Goal: Information Seeking & Learning: Learn about a topic

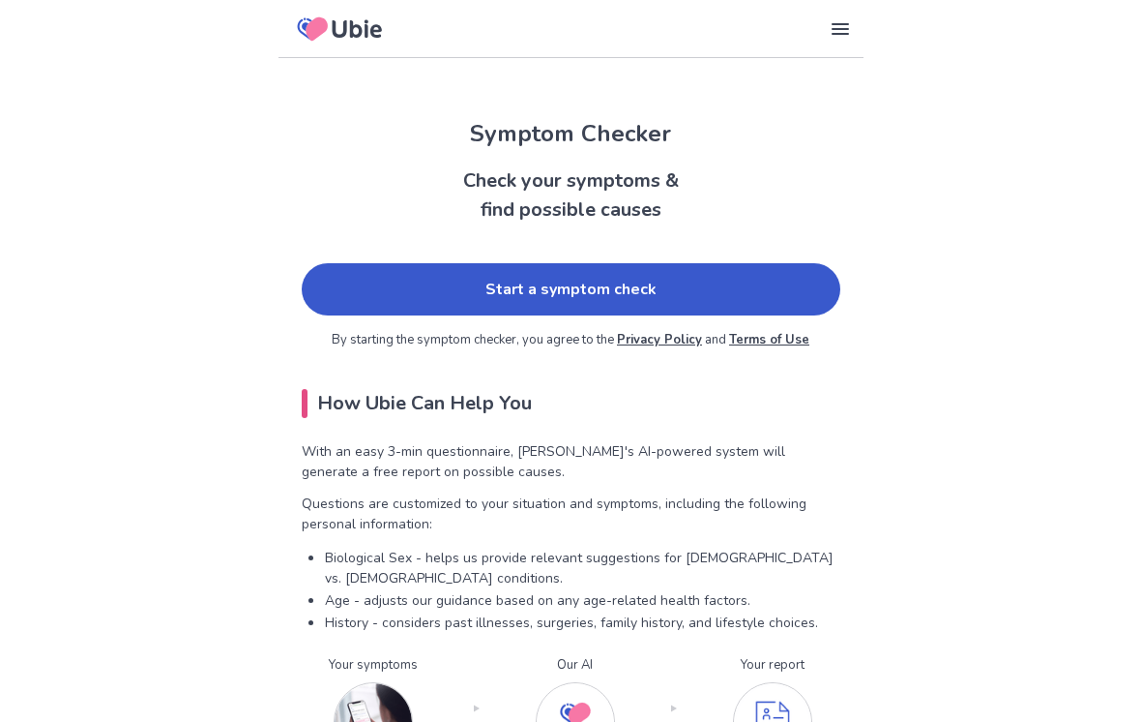
click at [735, 277] on link "Start a symptom check" at bounding box center [571, 289] width 539 height 52
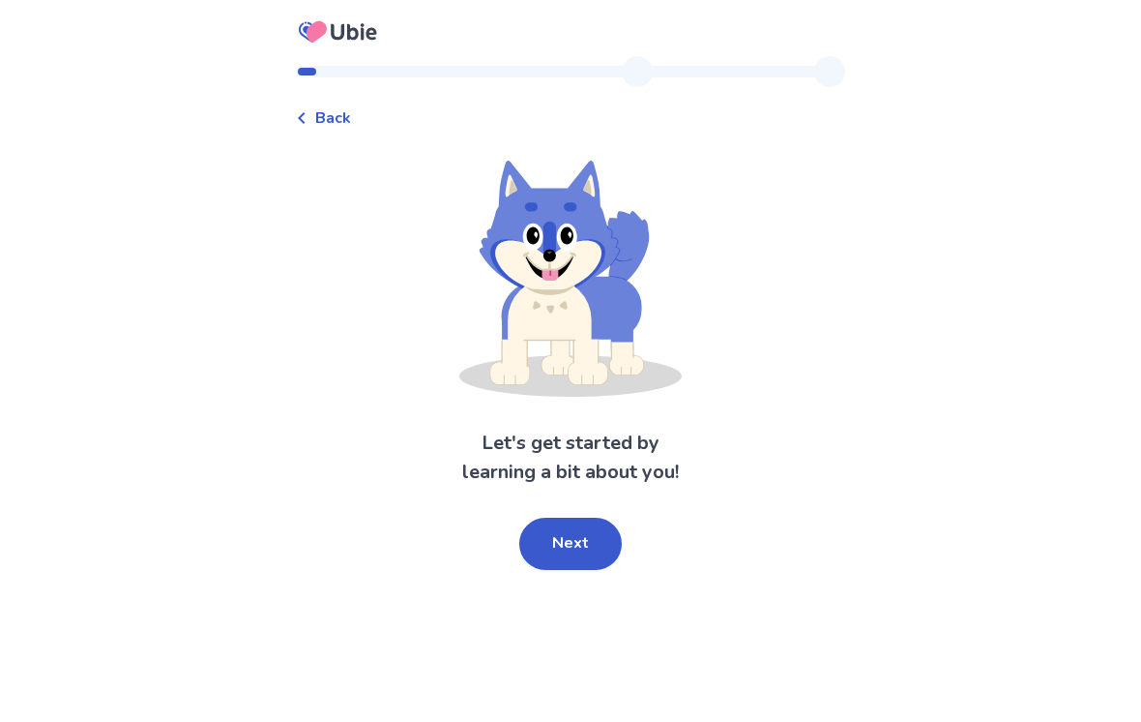
click at [557, 531] on button "Next" at bounding box center [570, 543] width 103 height 52
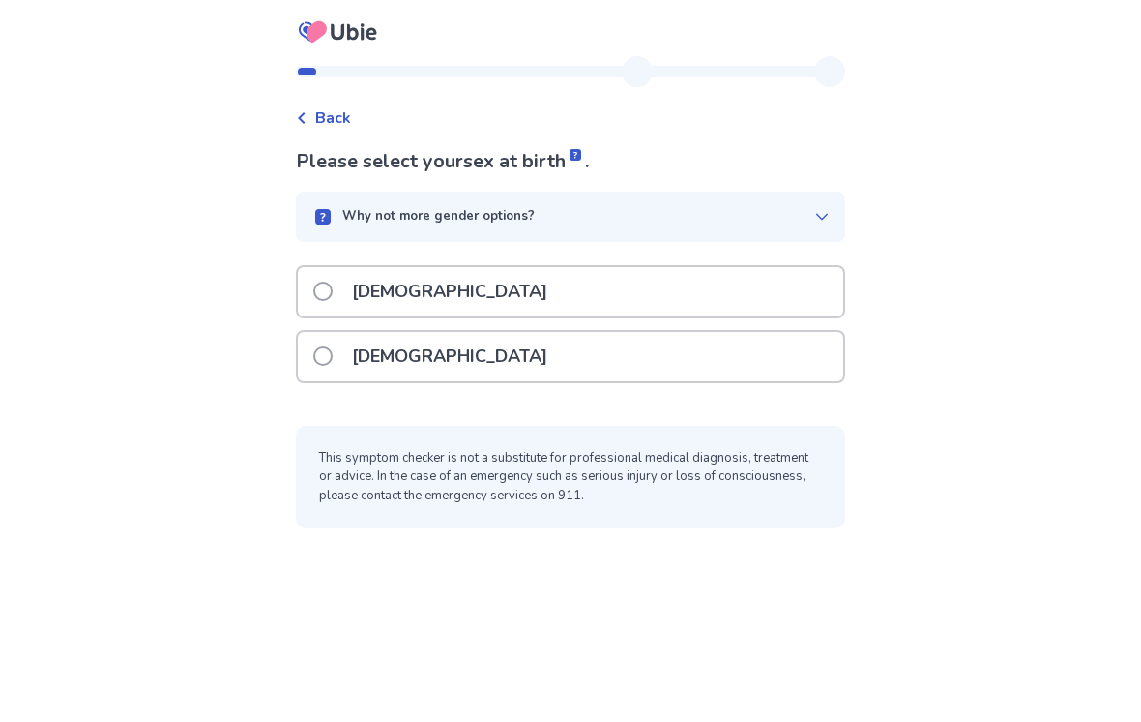
click at [708, 367] on div "[DEMOGRAPHIC_DATA]" at bounding box center [570, 356] width 545 height 49
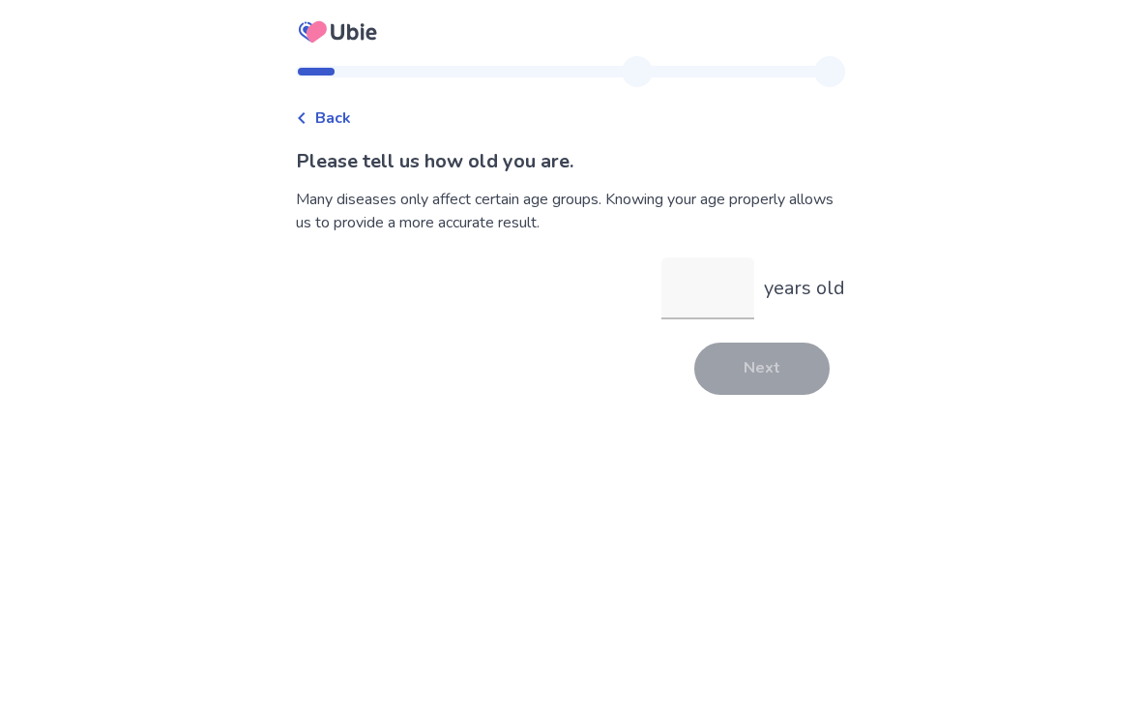
click at [711, 290] on input "years old" at bounding box center [708, 288] width 93 height 62
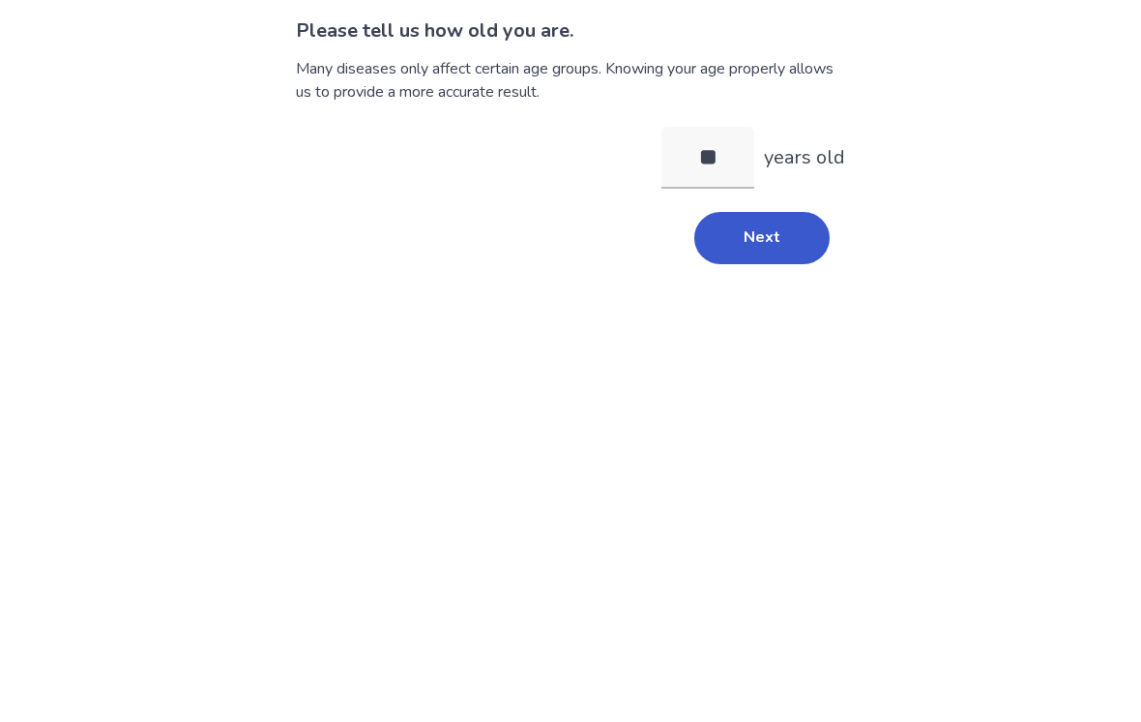
type input "**"
click at [989, 225] on div "Back Please tell us how old you are. Many diseases only affect certain age grou…" at bounding box center [570, 361] width 1141 height 722
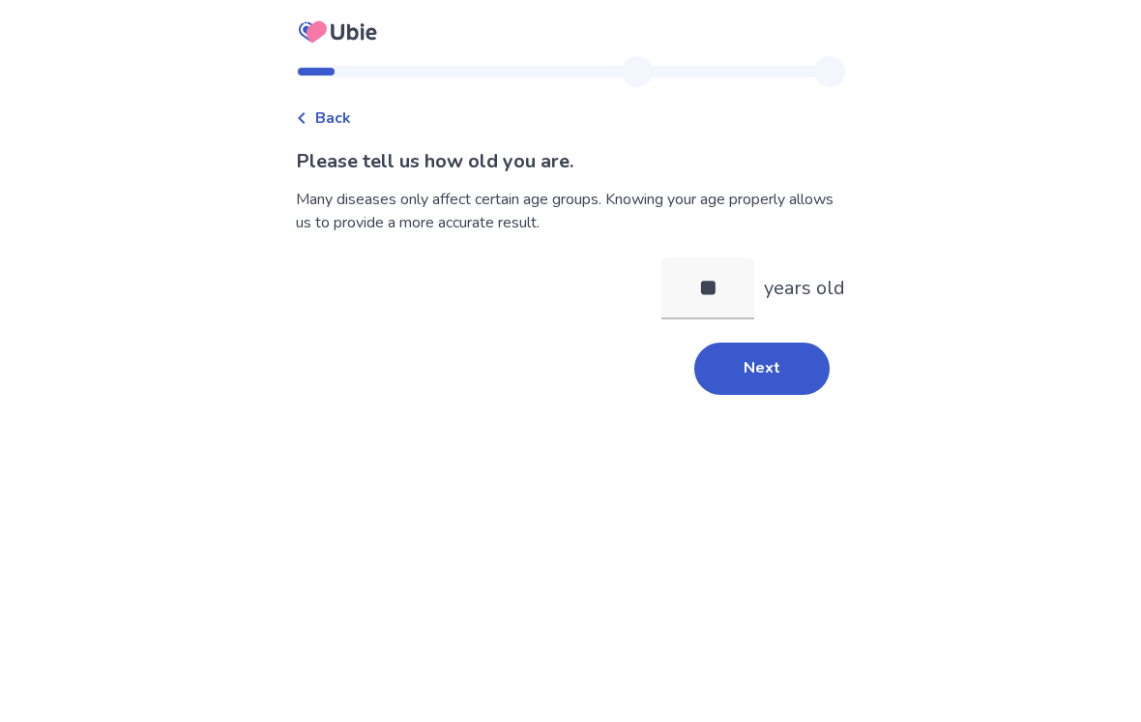
click at [768, 342] on button "Next" at bounding box center [761, 368] width 135 height 52
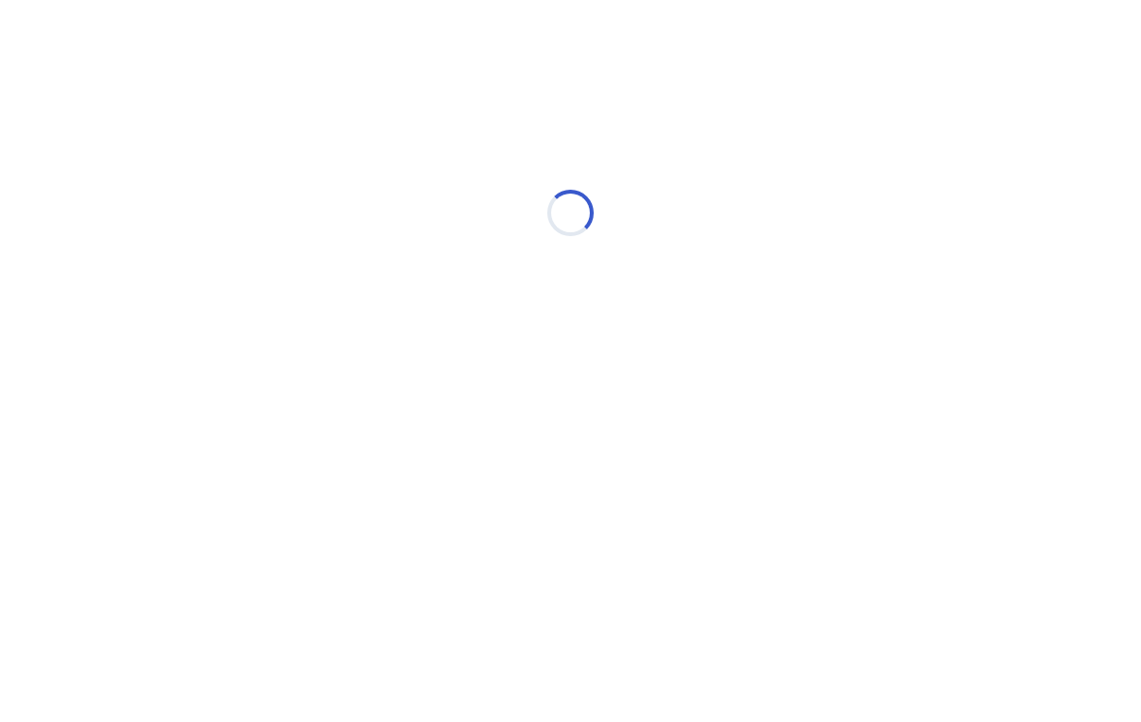
scroll to position [0, 0]
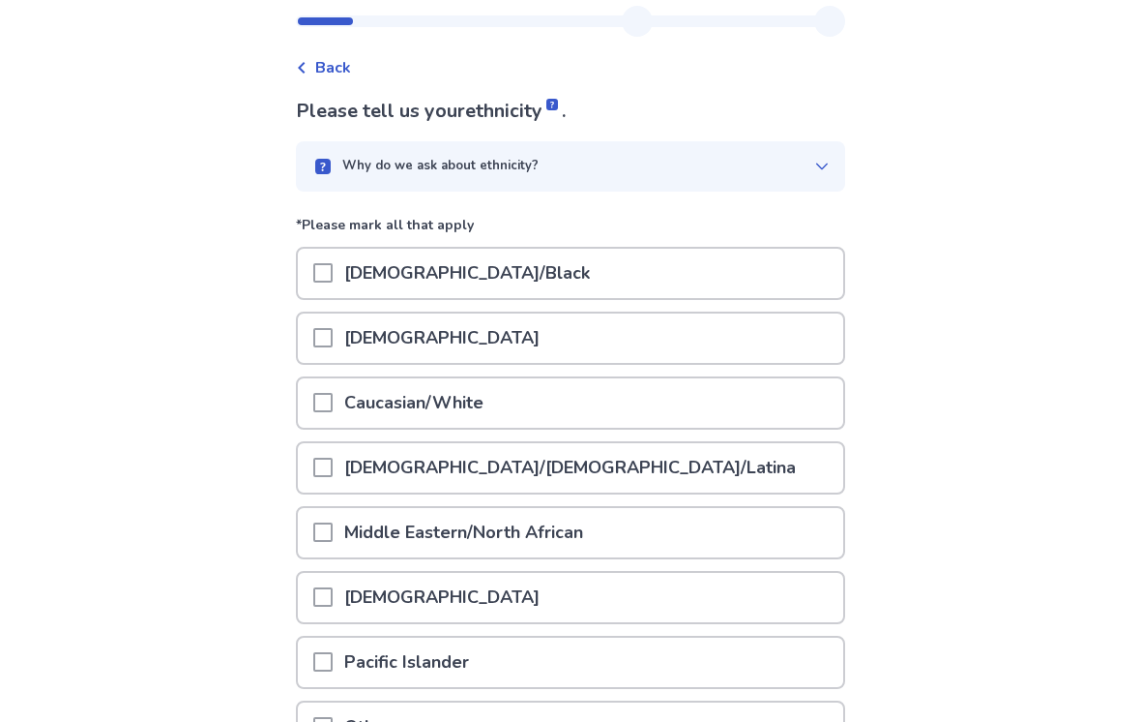
scroll to position [56, 0]
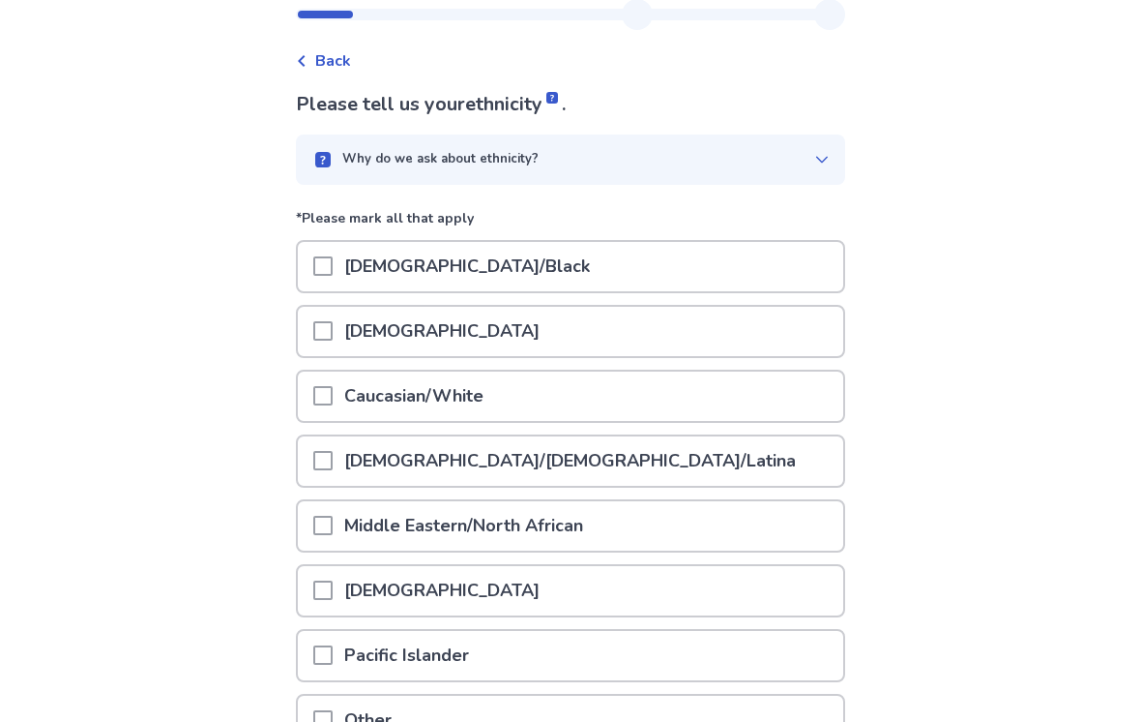
click at [803, 183] on div "Why do we ask about ethnicity?" at bounding box center [570, 160] width 549 height 50
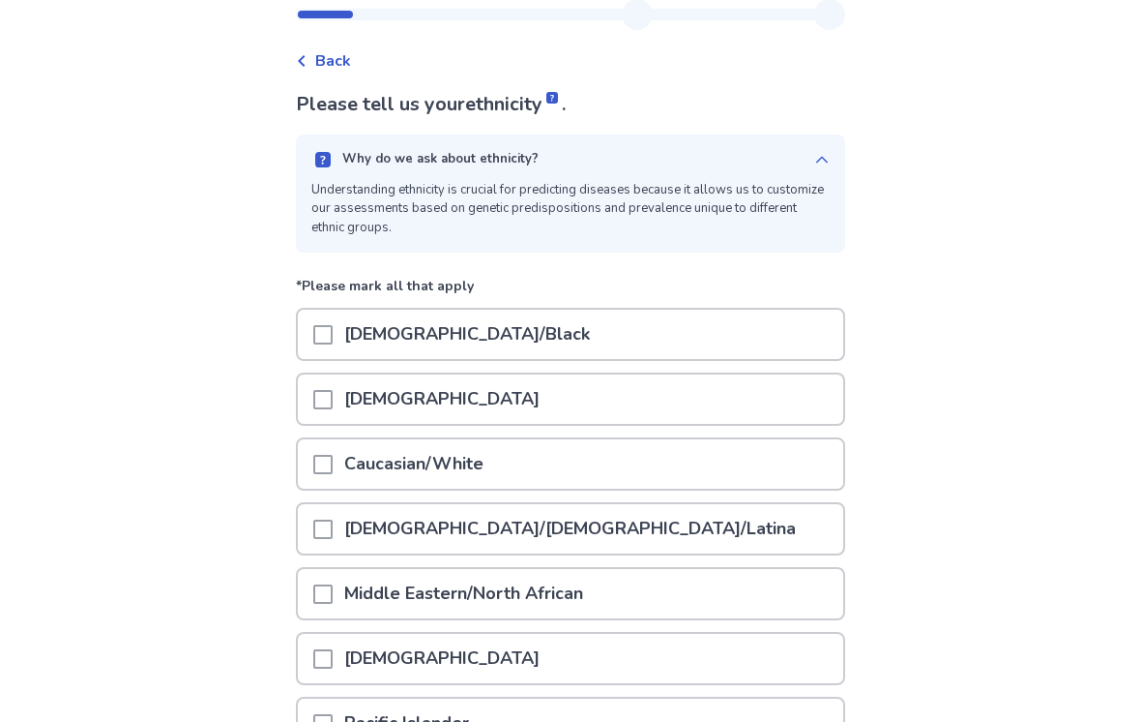
scroll to position [57, 0]
click at [816, 166] on icon at bounding box center [821, 159] width 15 height 15
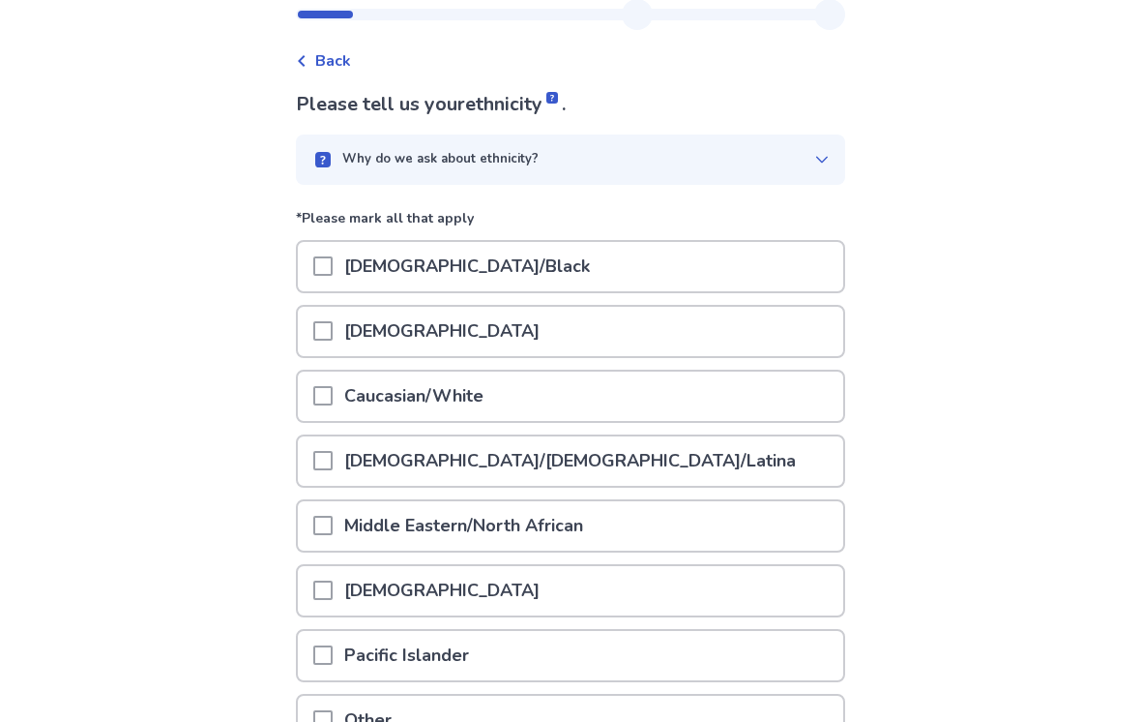
click at [751, 406] on div "Caucasian/White" at bounding box center [570, 395] width 545 height 49
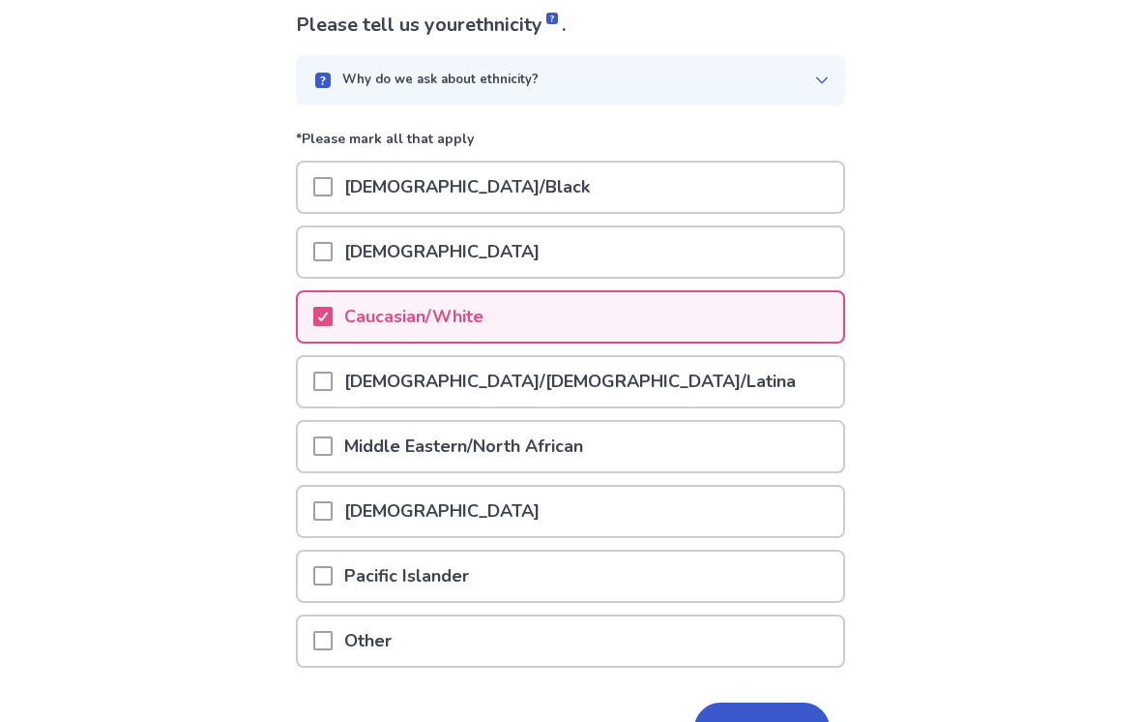
scroll to position [221, 0]
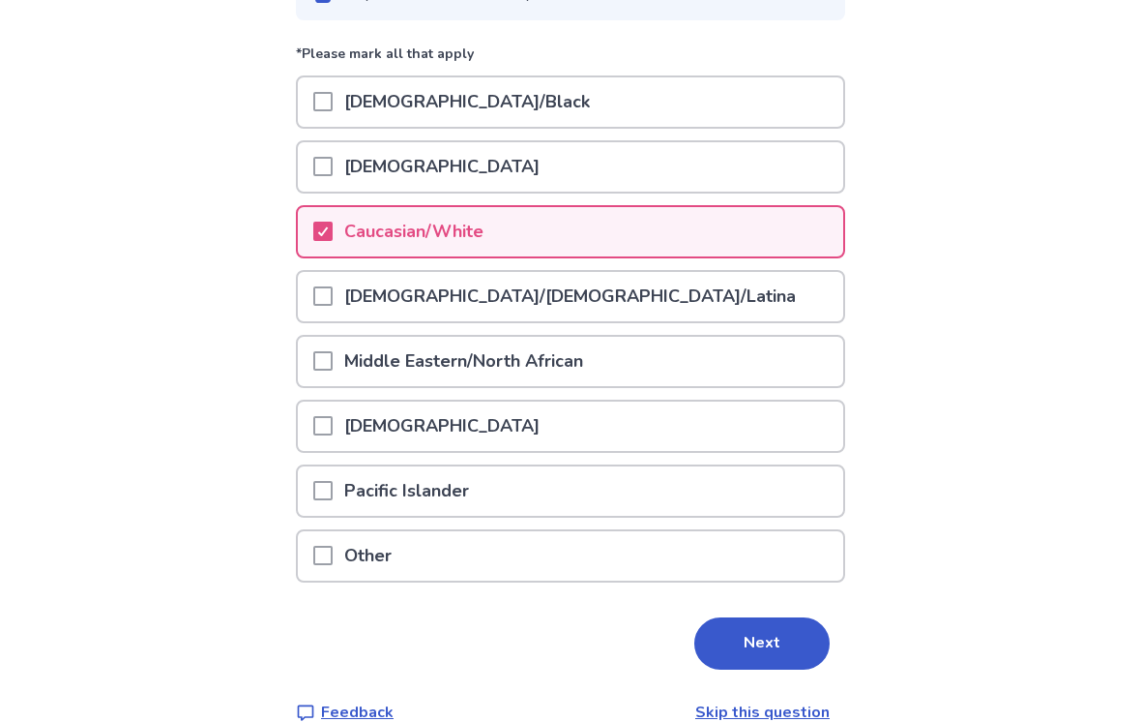
click at [787, 647] on button "Next" at bounding box center [761, 644] width 135 height 52
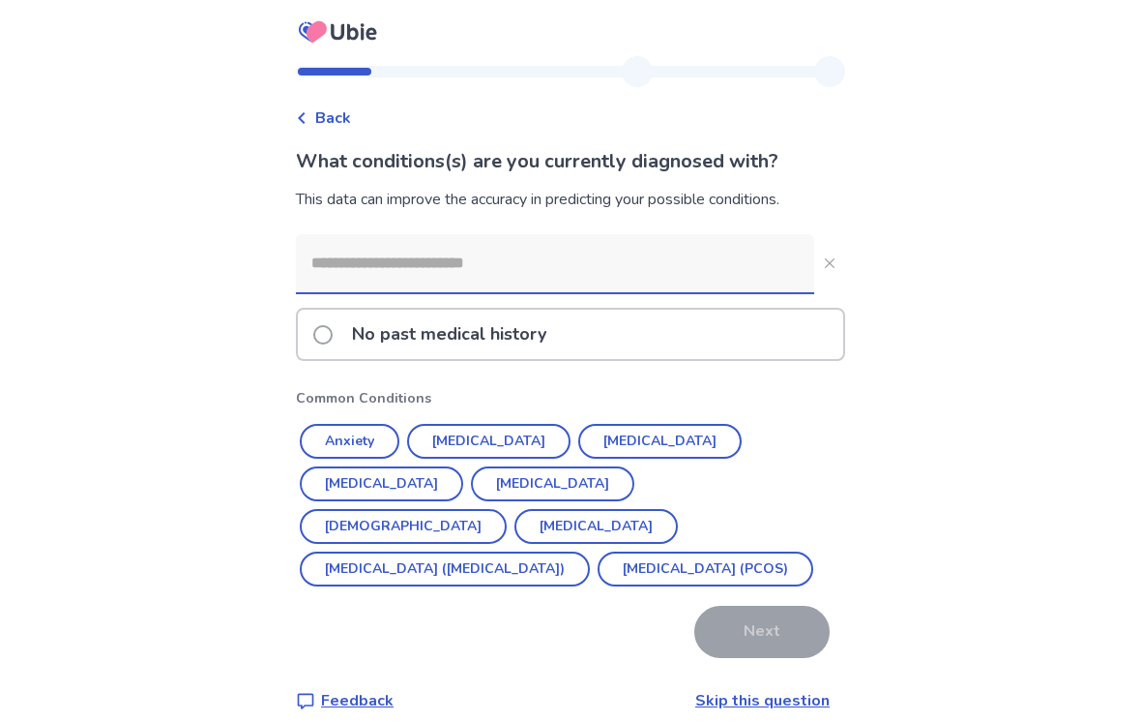
click at [609, 249] on input at bounding box center [555, 263] width 518 height 58
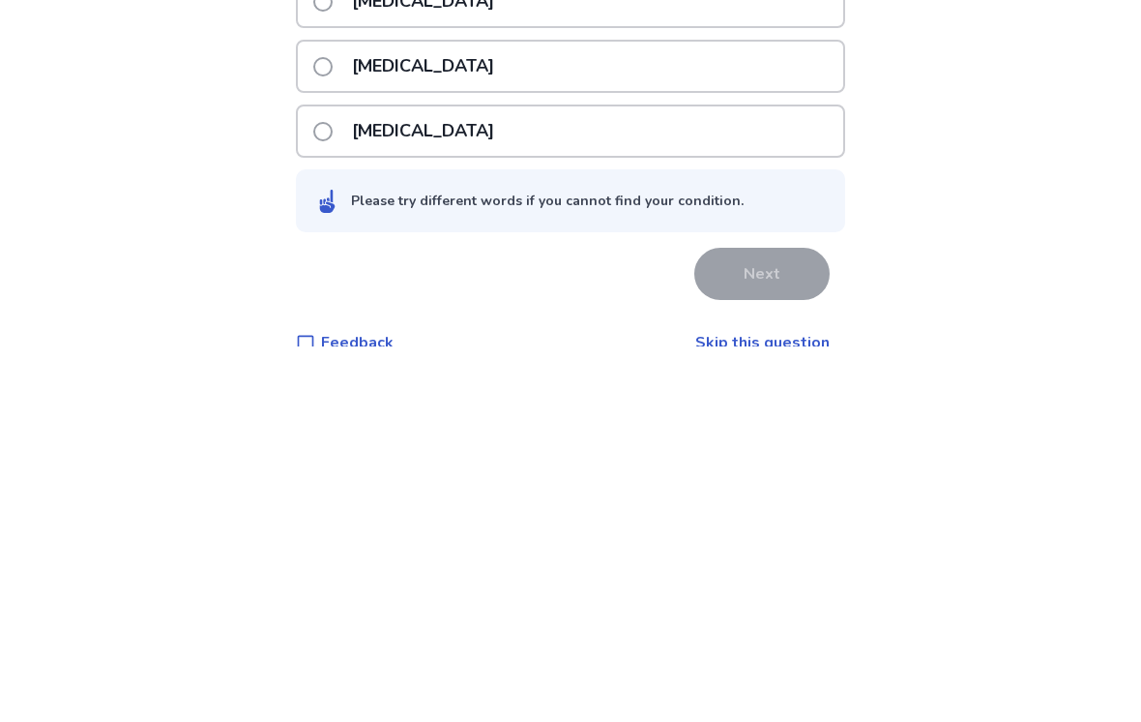
scroll to position [482, 0]
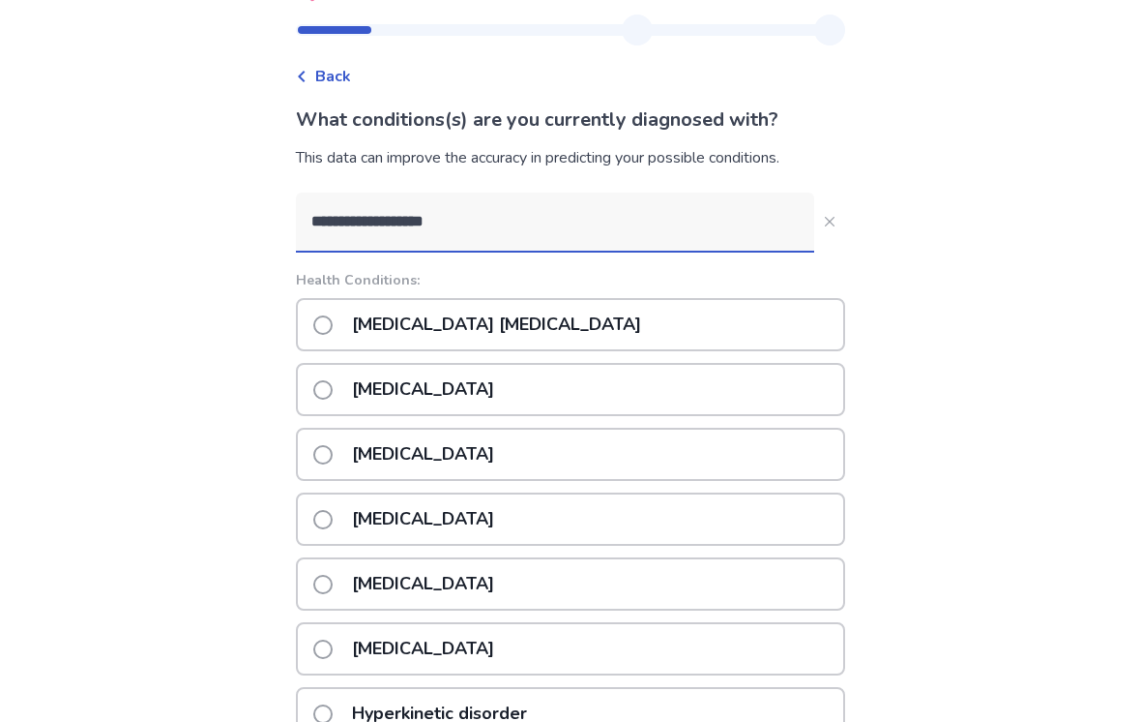
type input "**********"
click at [825, 222] on icon "Close" at bounding box center [830, 222] width 10 height 10
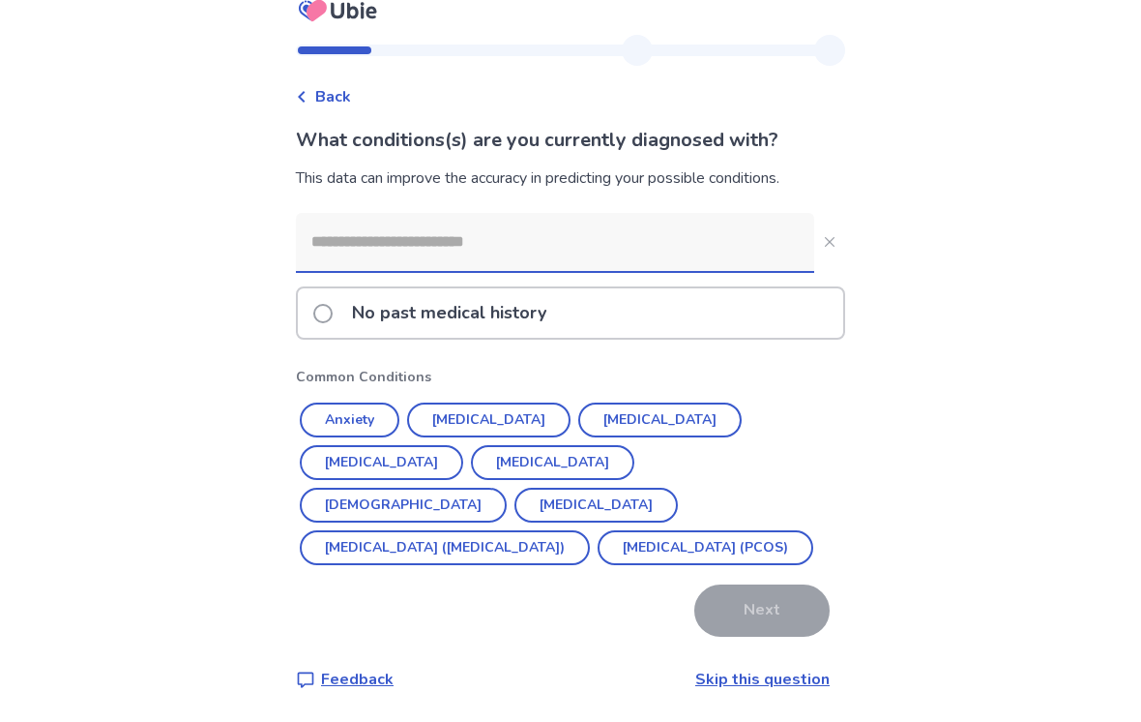
click at [657, 231] on input at bounding box center [555, 242] width 518 height 58
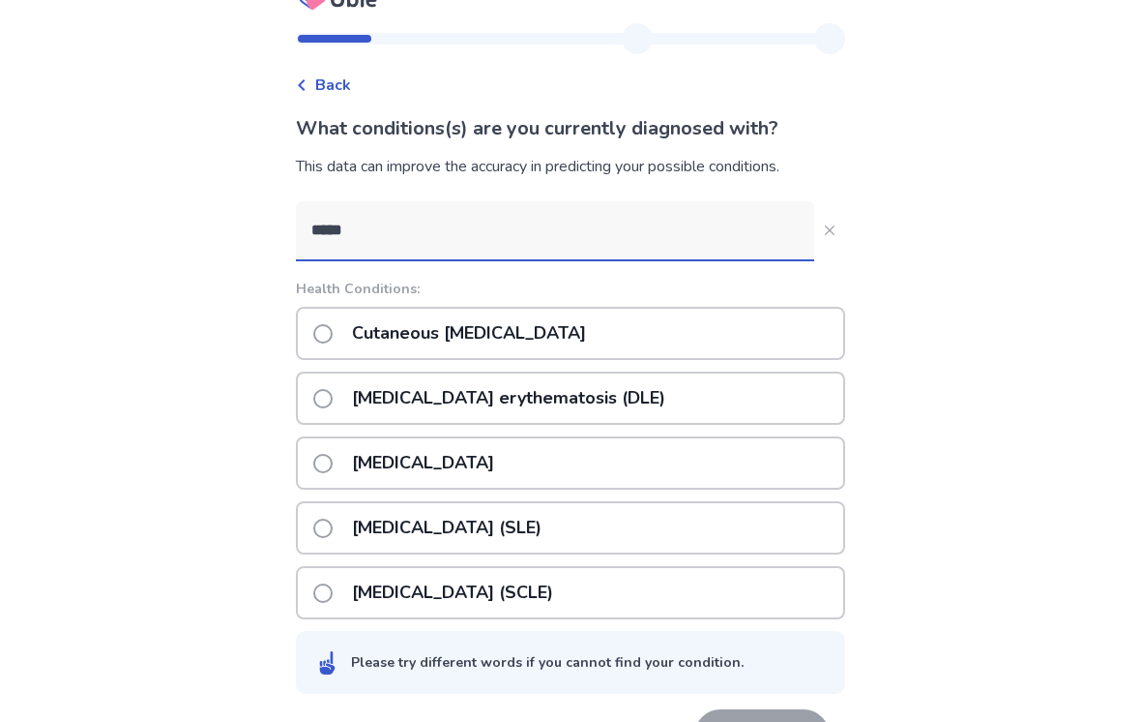
type input "*****"
click at [1044, 221] on div "Back What conditions(s) are you currently diagnosed with? This data can improve…" at bounding box center [570, 406] width 1141 height 879
click at [831, 229] on button "*****" at bounding box center [829, 230] width 31 height 31
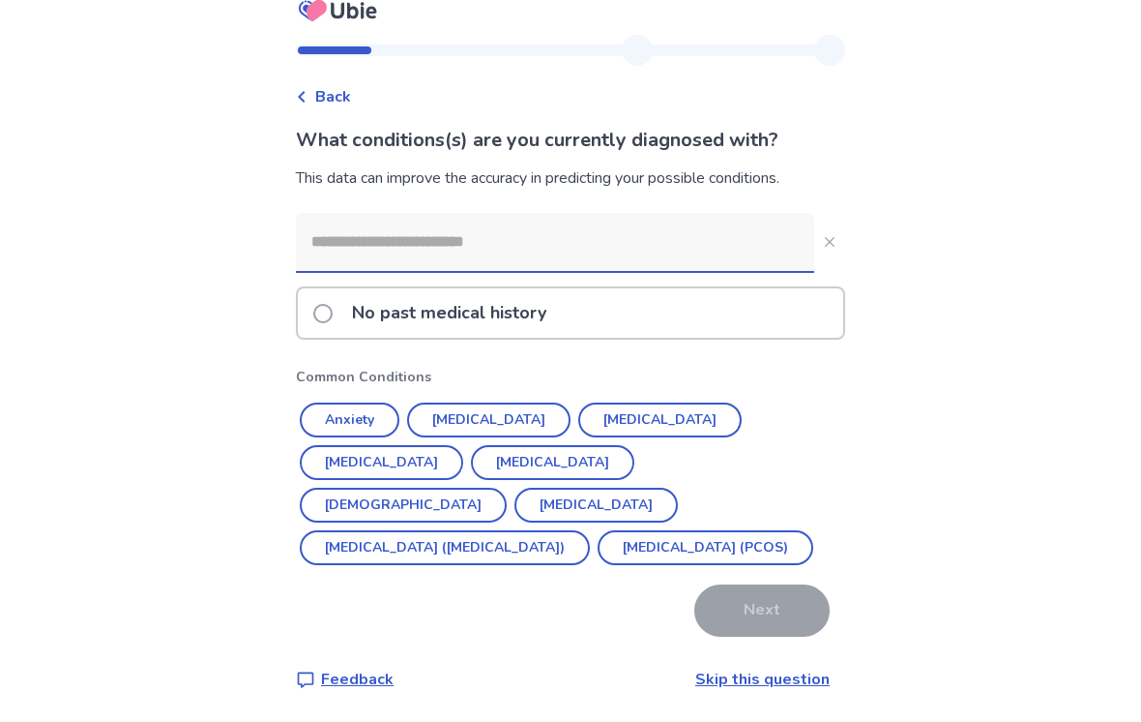
click at [359, 293] on p "No past medical history" at bounding box center [449, 312] width 218 height 49
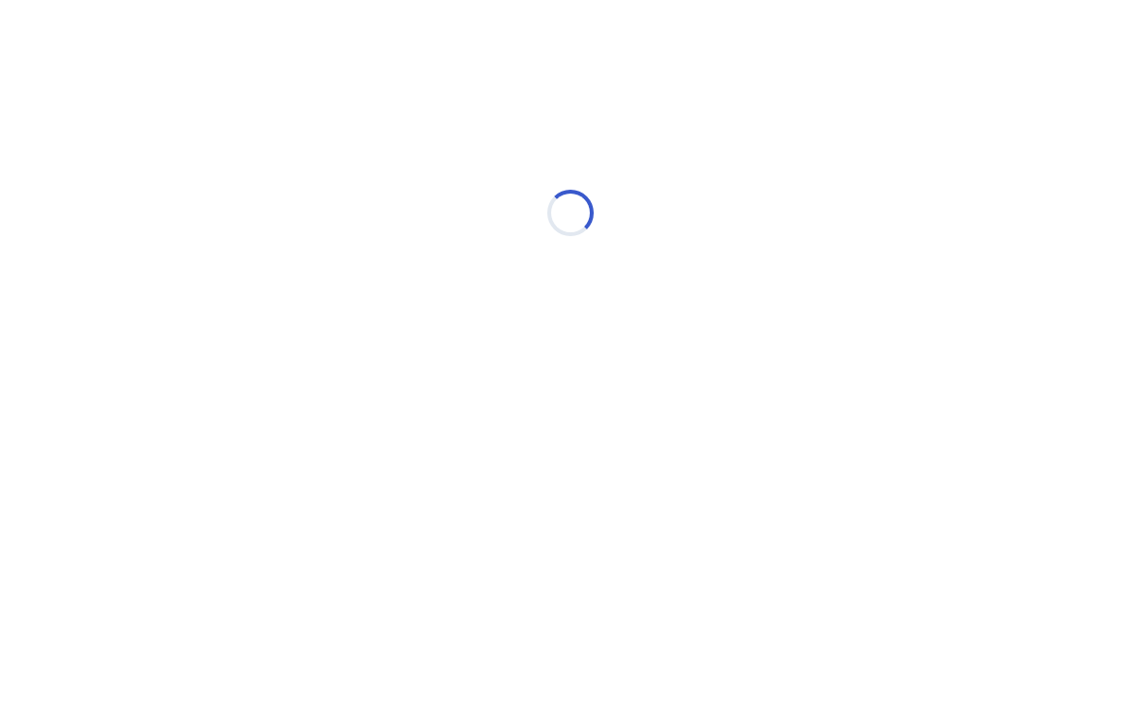
scroll to position [0, 0]
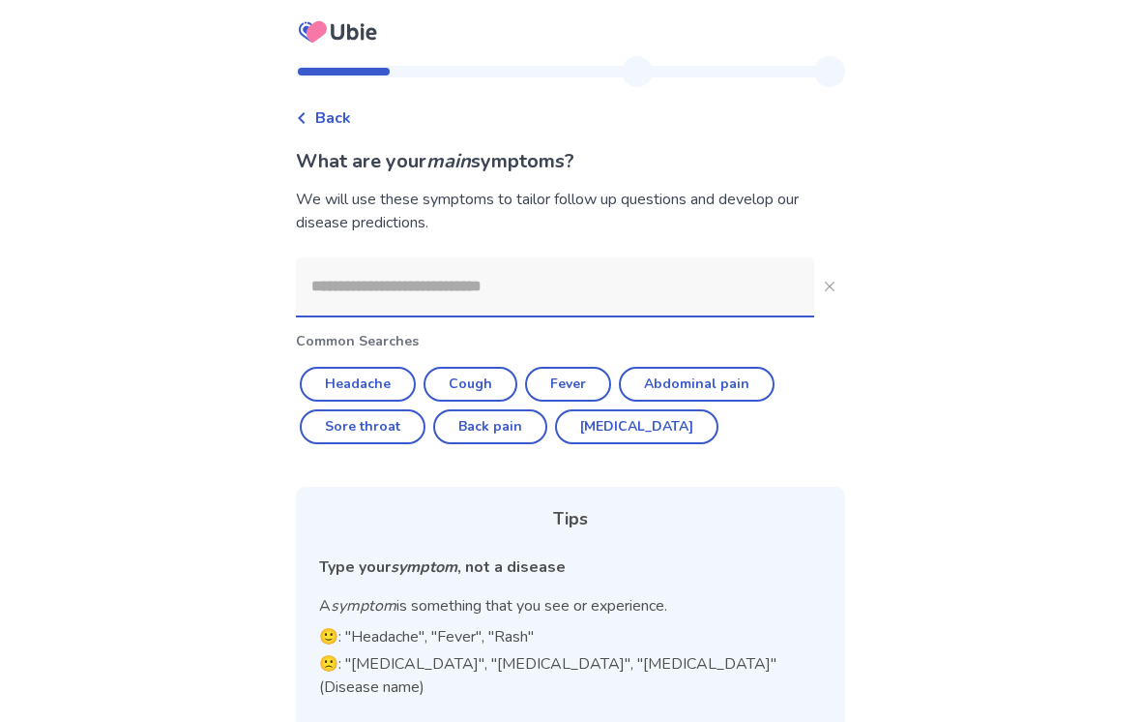
click at [607, 282] on input at bounding box center [555, 286] width 518 height 58
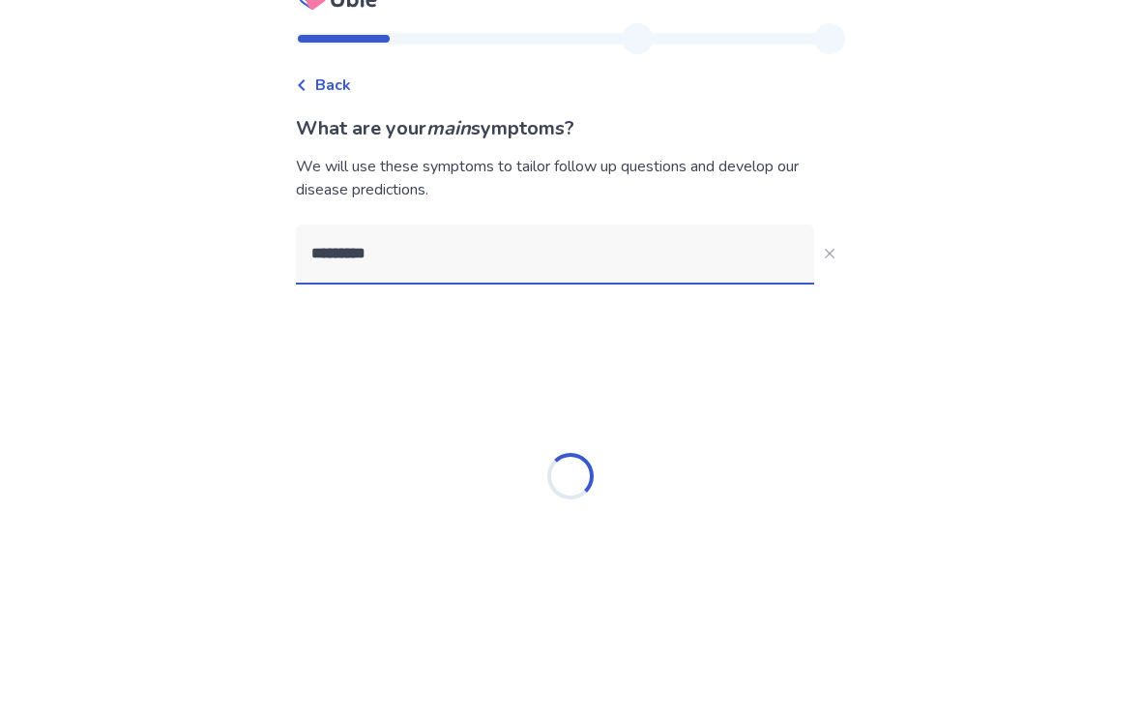
type input "*********"
click at [945, 200] on div "Back What are your main symptoms? We will use these symptoms to tailor follow u…" at bounding box center [570, 362] width 1141 height 725
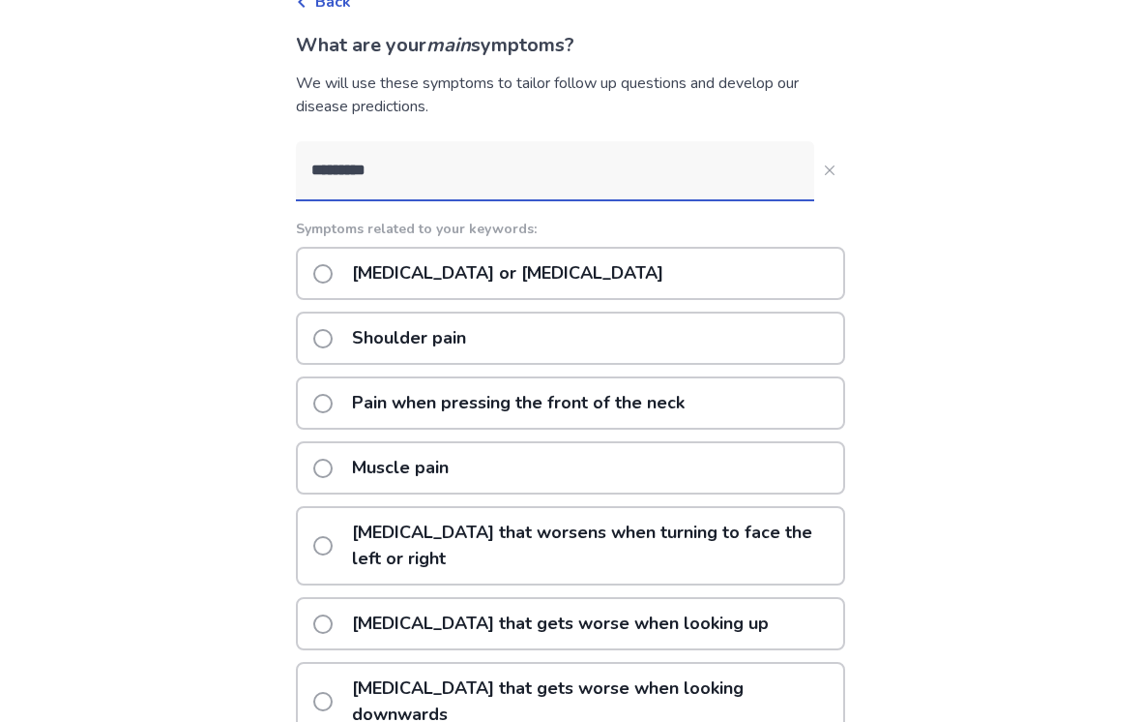
scroll to position [116, 0]
click at [799, 548] on p "[MEDICAL_DATA] that worsens when turning to face the left or right" at bounding box center [591, 545] width 503 height 75
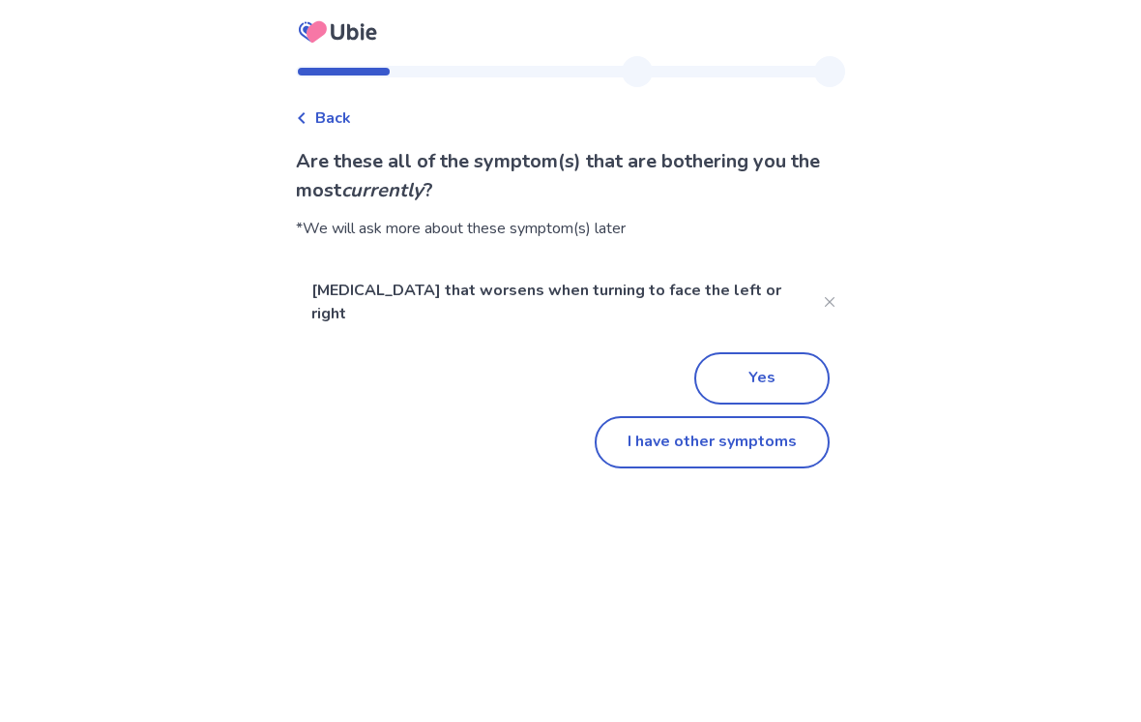
click at [738, 352] on button "Yes" at bounding box center [761, 378] width 135 height 52
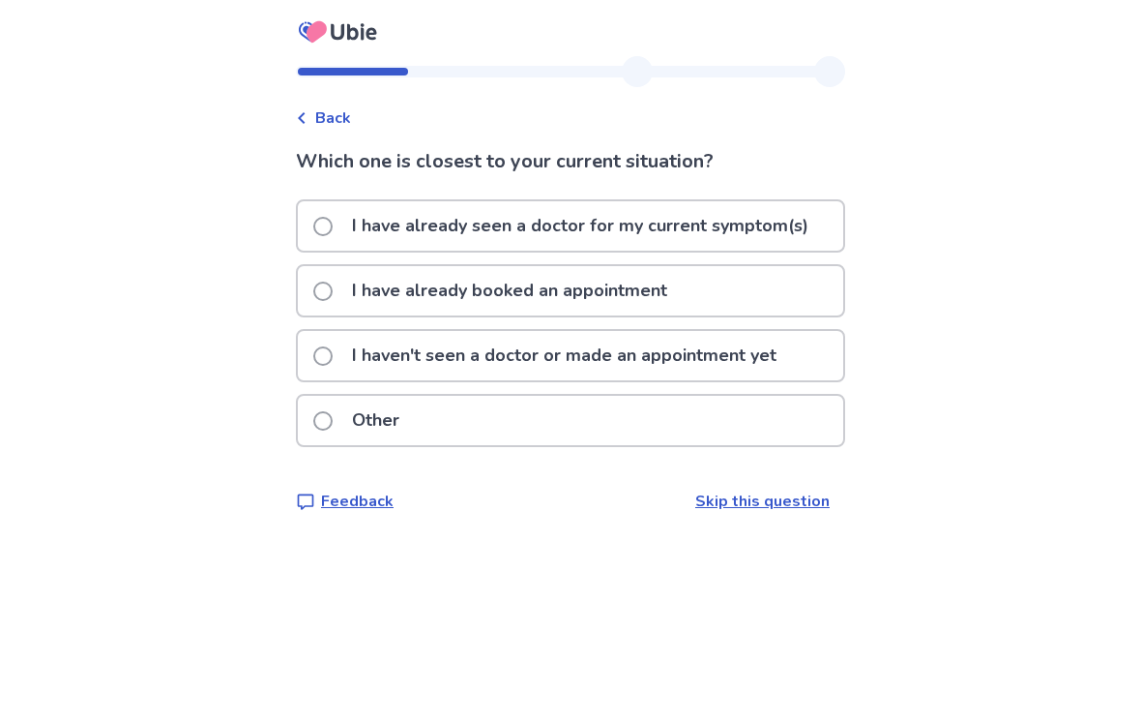
click at [760, 363] on p "I haven't seen a doctor or made an appointment yet" at bounding box center [564, 355] width 448 height 49
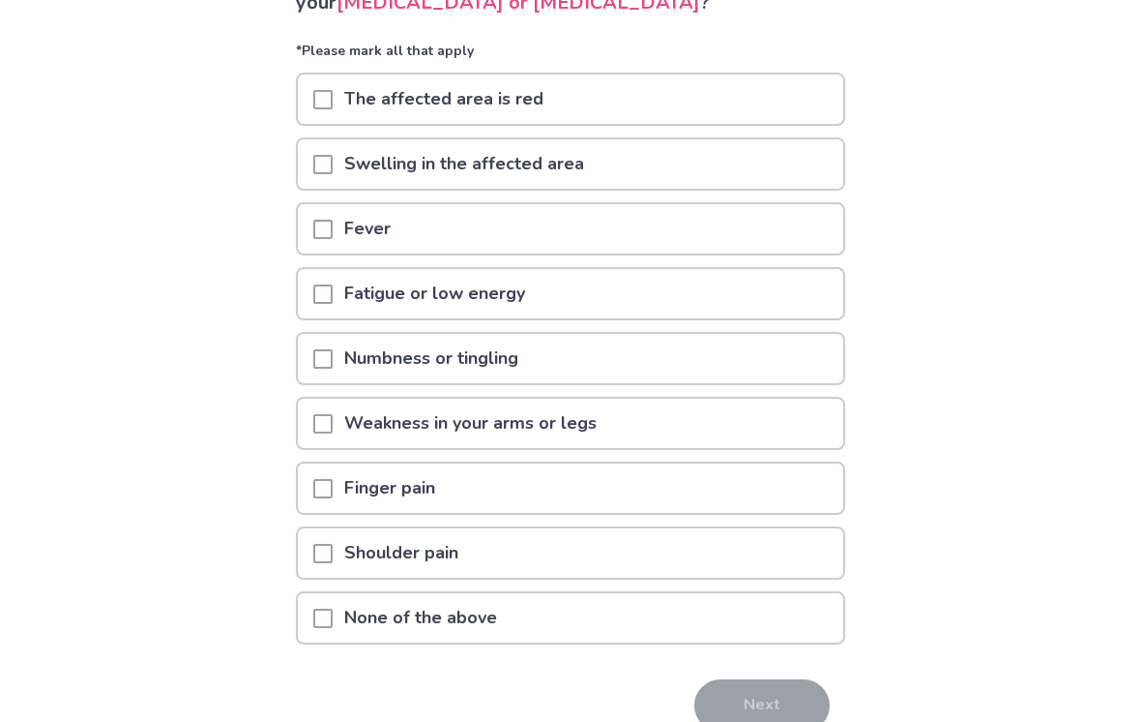
scroll to position [184, 0]
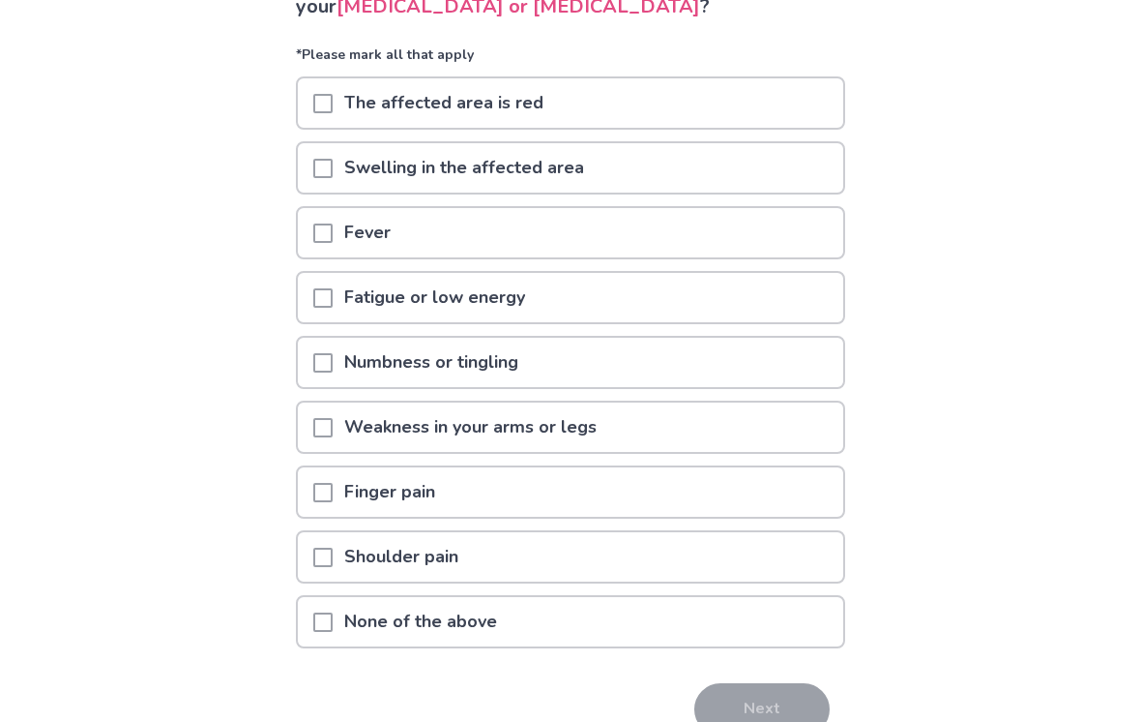
click at [749, 614] on div "None of the above" at bounding box center [570, 621] width 545 height 49
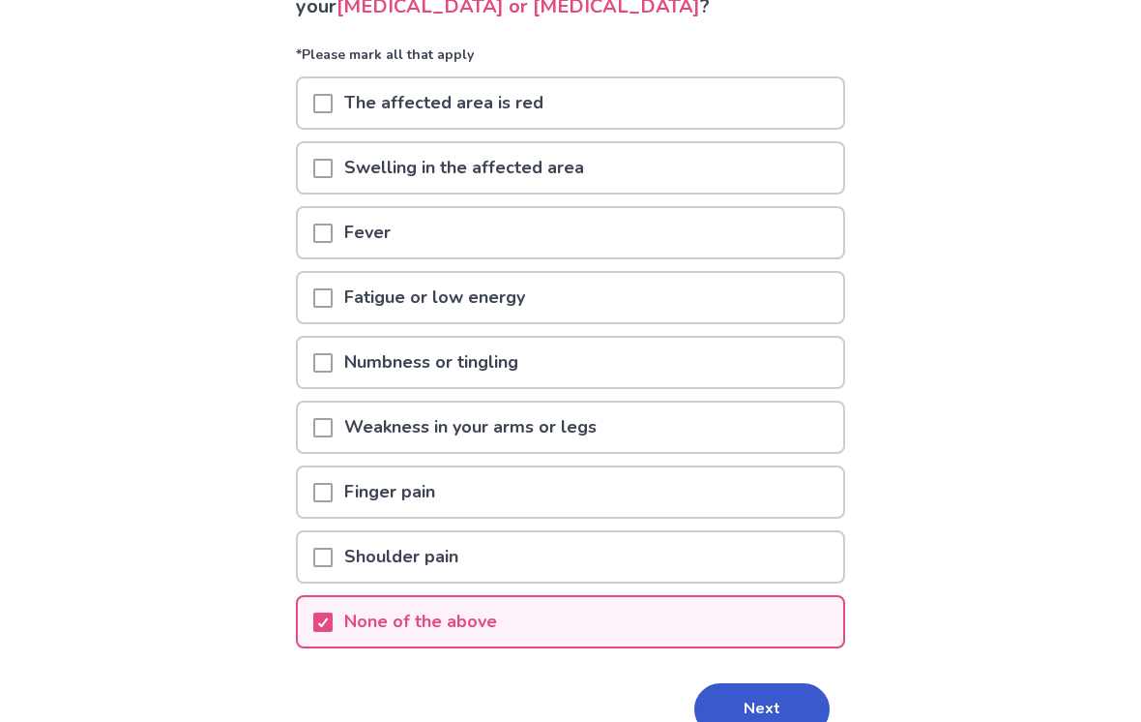
click at [755, 710] on button "Next" at bounding box center [761, 709] width 135 height 52
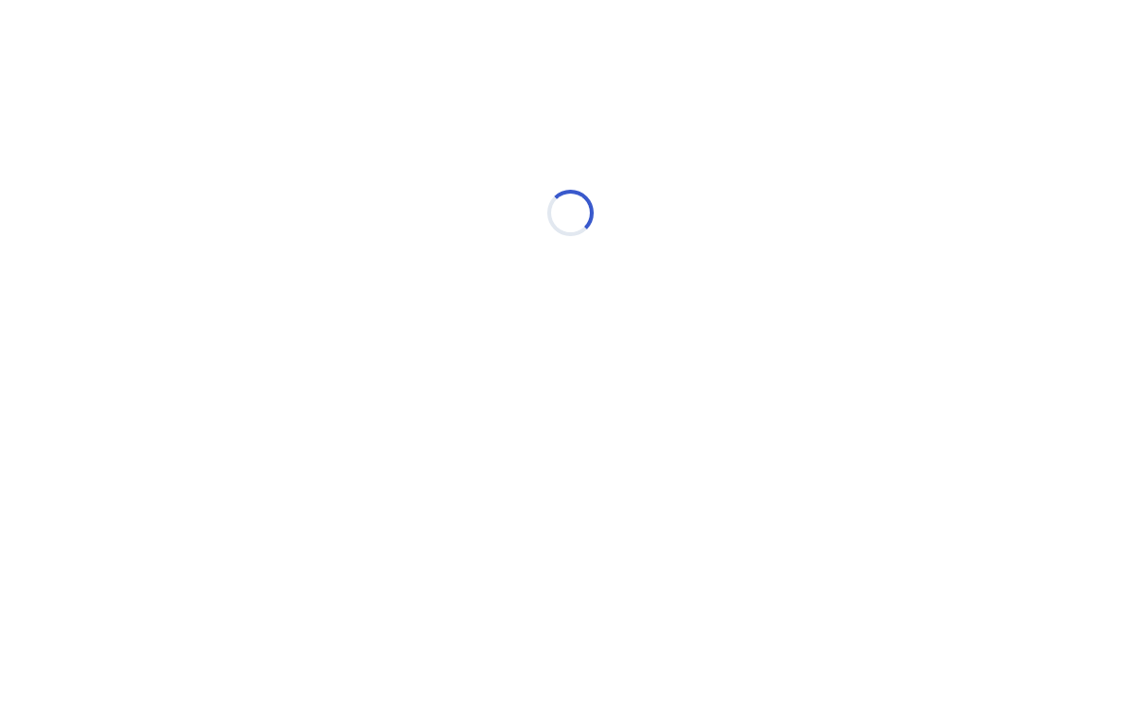
scroll to position [0, 0]
select select "*"
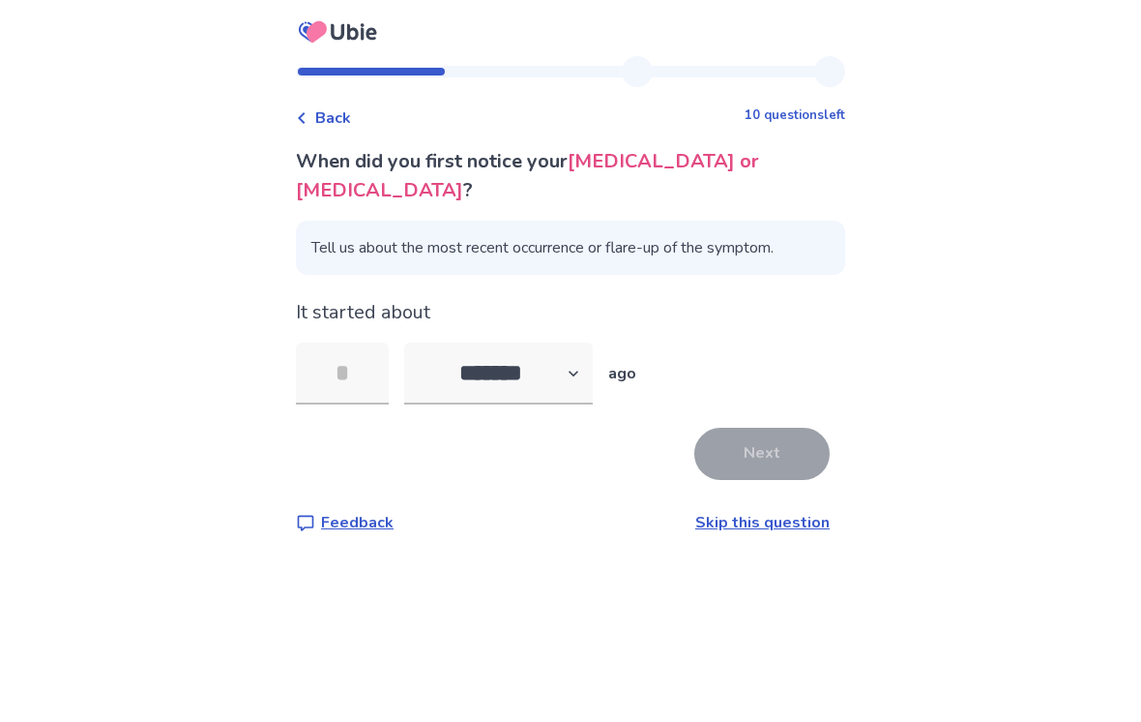
click at [337, 352] on input "tel" at bounding box center [342, 373] width 93 height 62
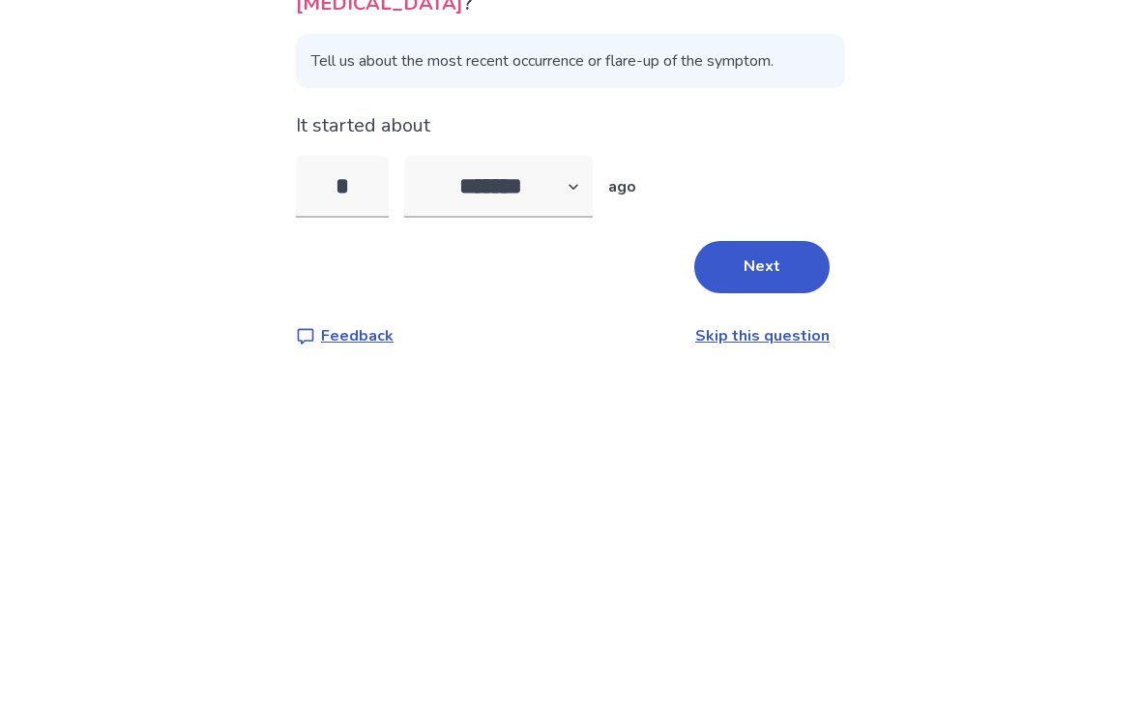
type input "**"
click at [797, 427] on button "Next" at bounding box center [761, 453] width 135 height 52
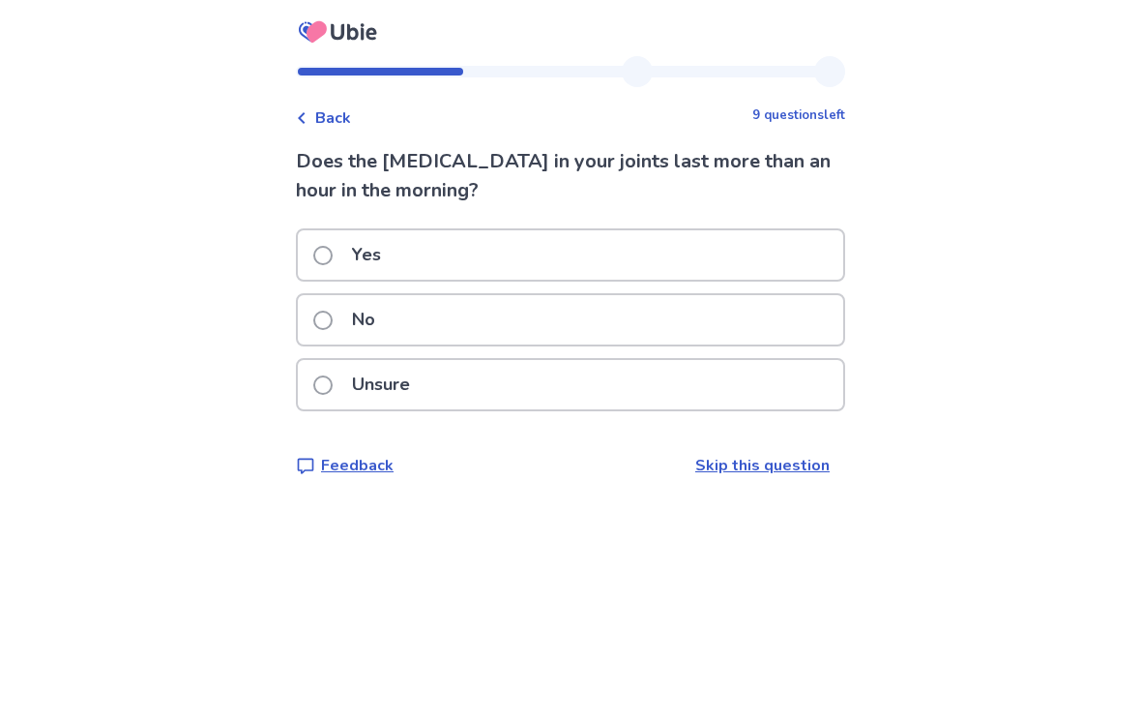
click at [773, 325] on div "No" at bounding box center [570, 319] width 545 height 49
click at [807, 255] on div "Yes" at bounding box center [570, 254] width 545 height 49
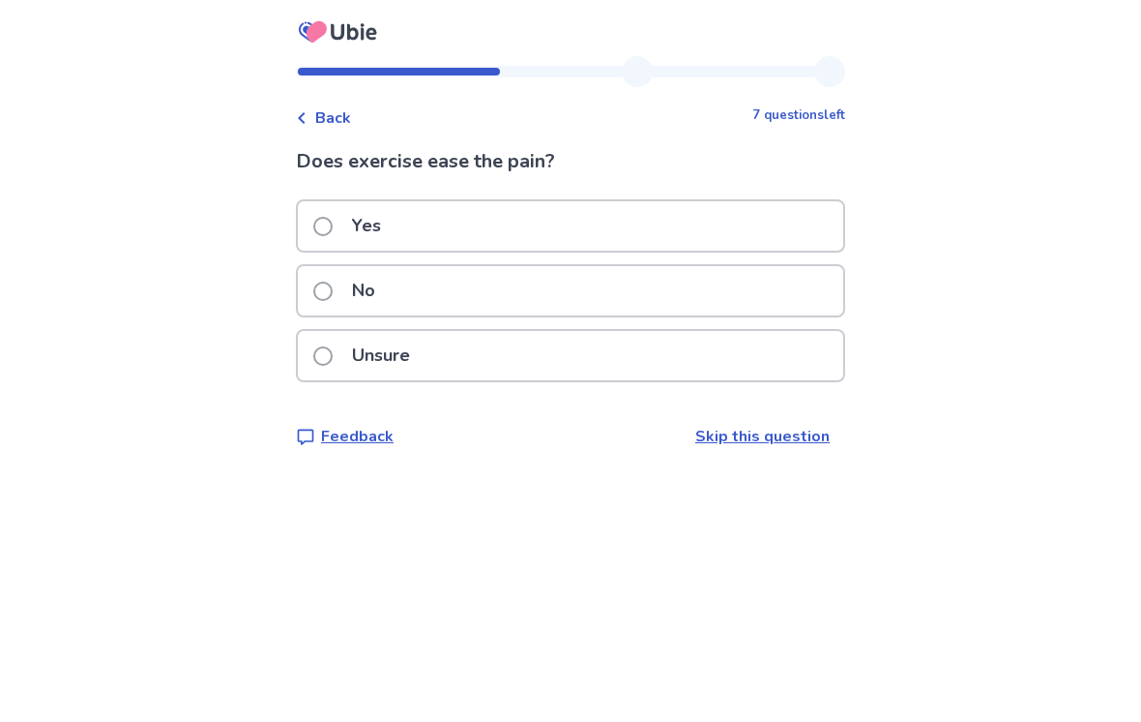
click at [777, 292] on div "No" at bounding box center [570, 290] width 545 height 49
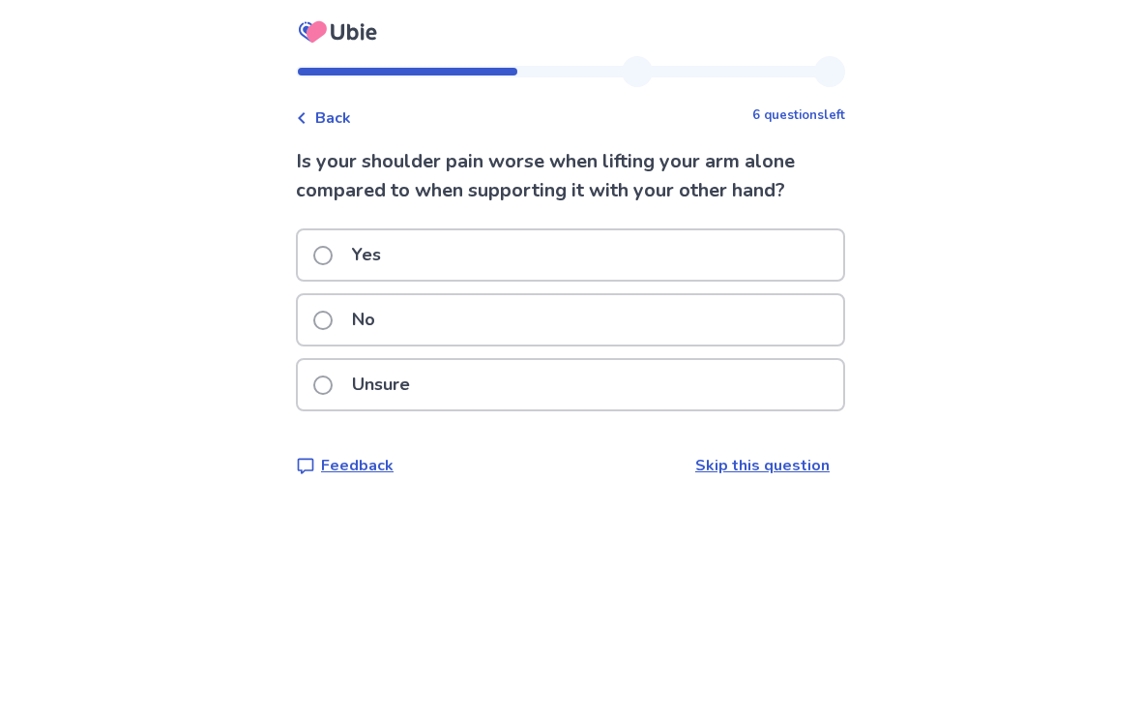
click at [765, 310] on div "No" at bounding box center [570, 319] width 545 height 49
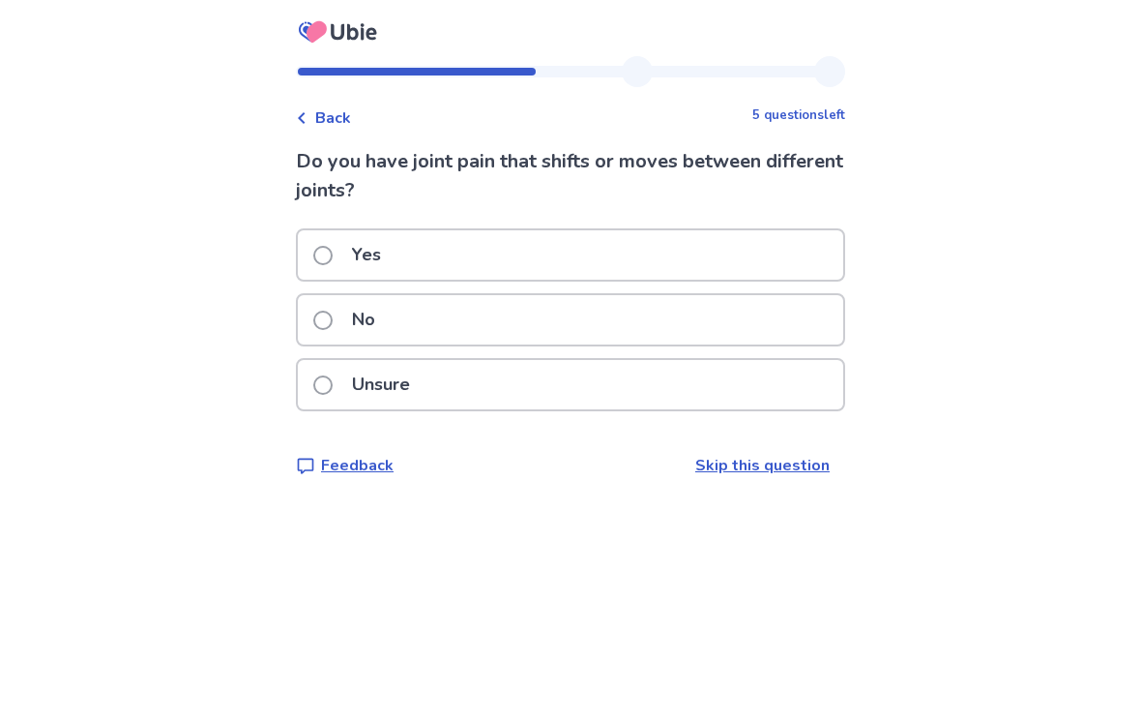
click at [779, 341] on div "No" at bounding box center [570, 319] width 545 height 49
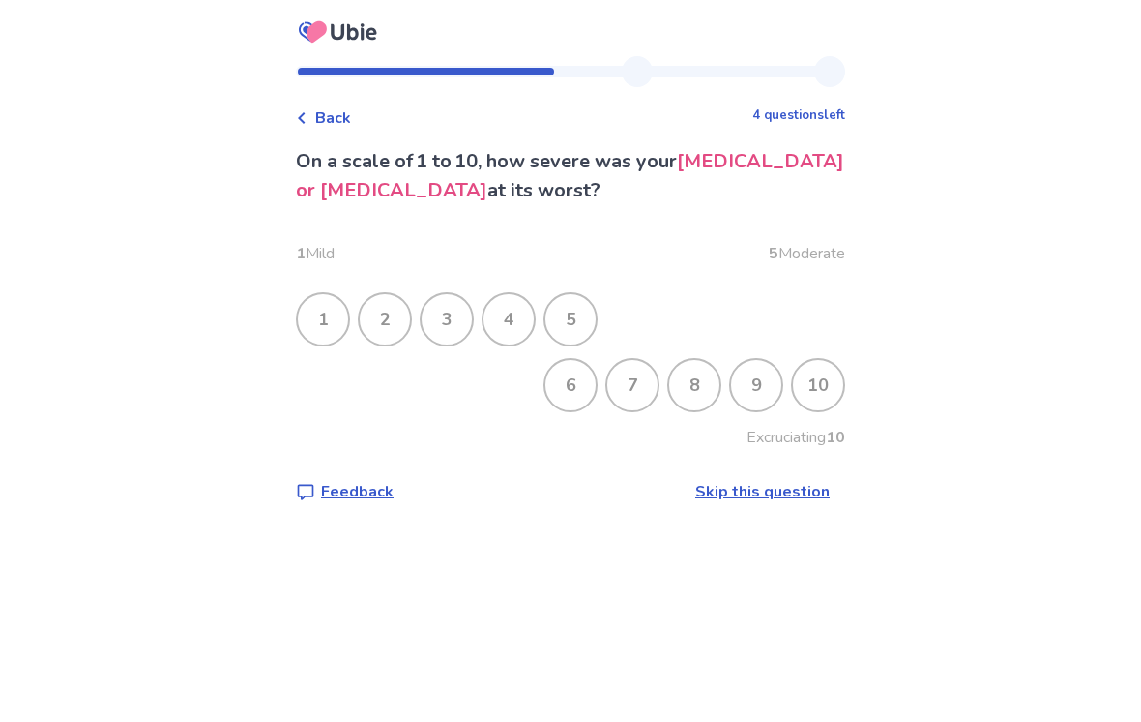
click at [607, 385] on div "7" at bounding box center [632, 385] width 50 height 50
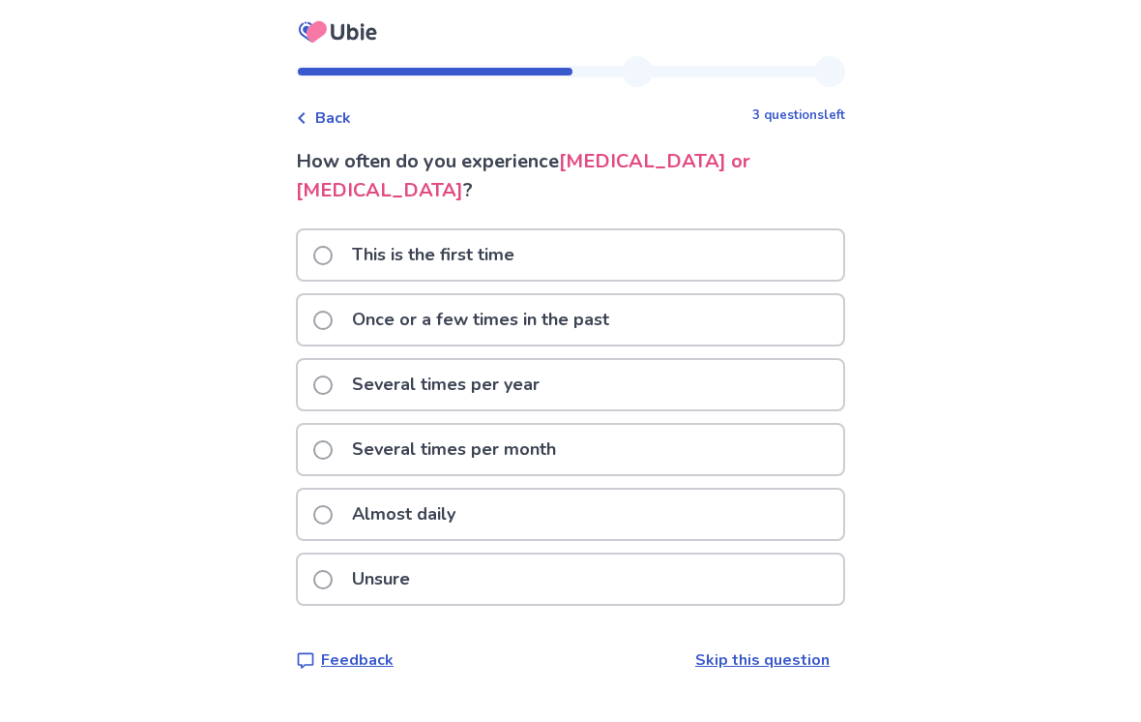
click at [768, 230] on div "This is the first time" at bounding box center [570, 254] width 545 height 49
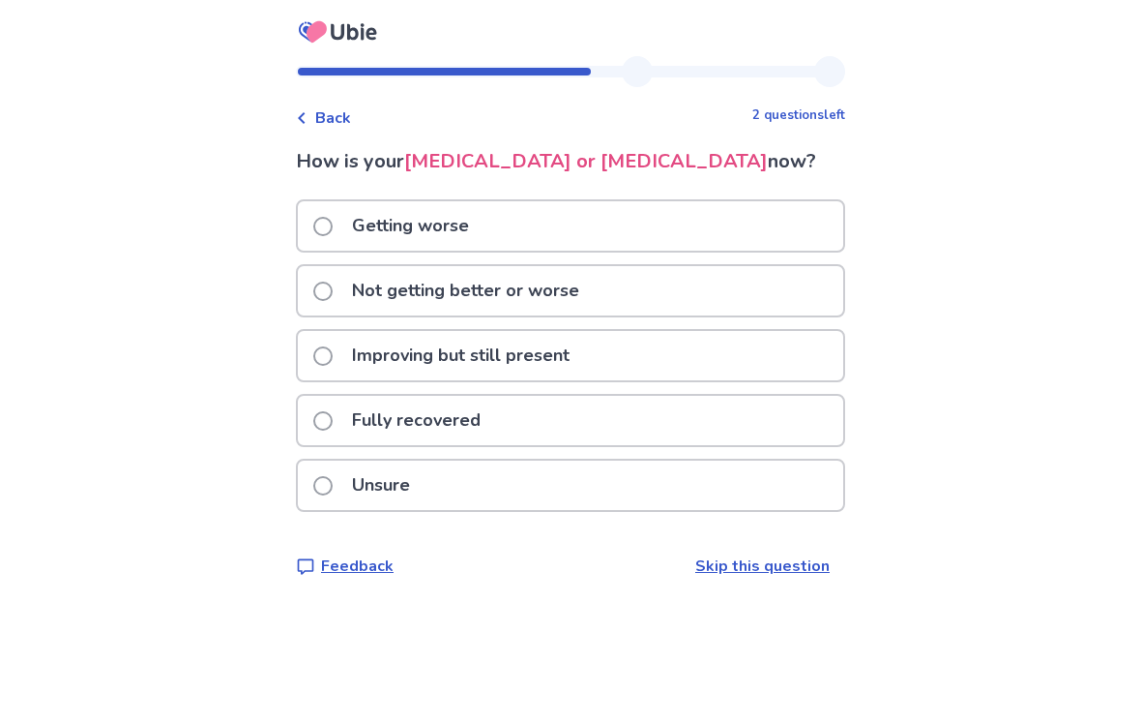
click at [722, 296] on div "Not getting better or worse" at bounding box center [570, 290] width 545 height 49
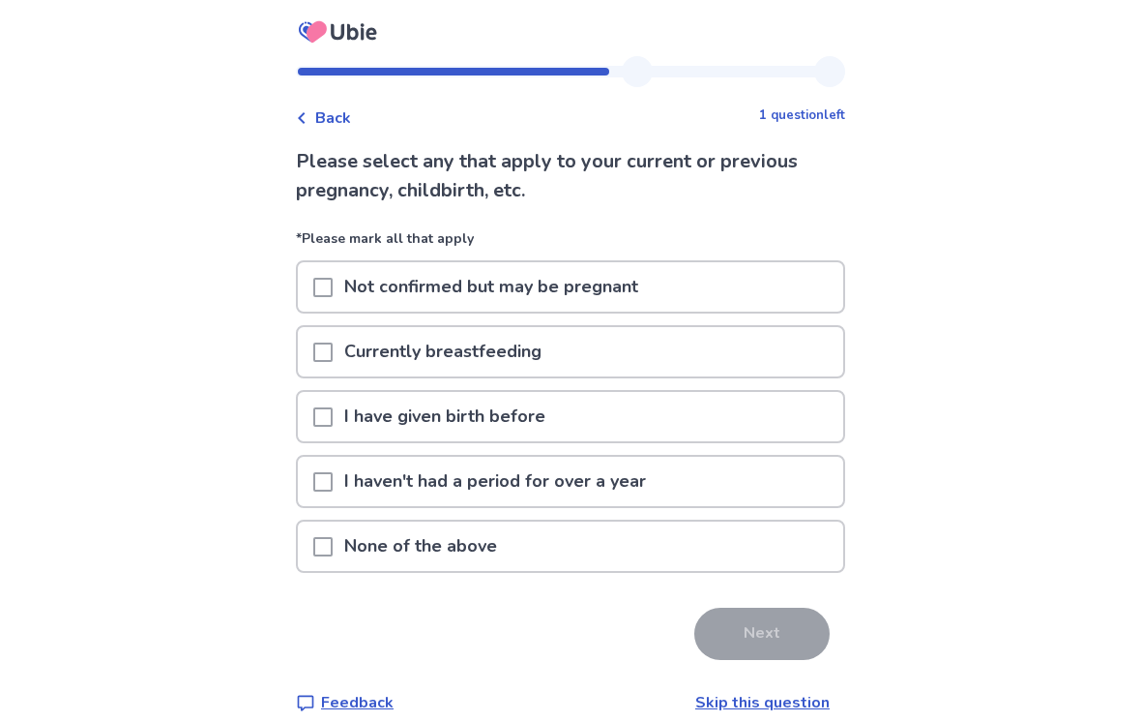
click at [760, 557] on div "None of the above" at bounding box center [570, 545] width 545 height 49
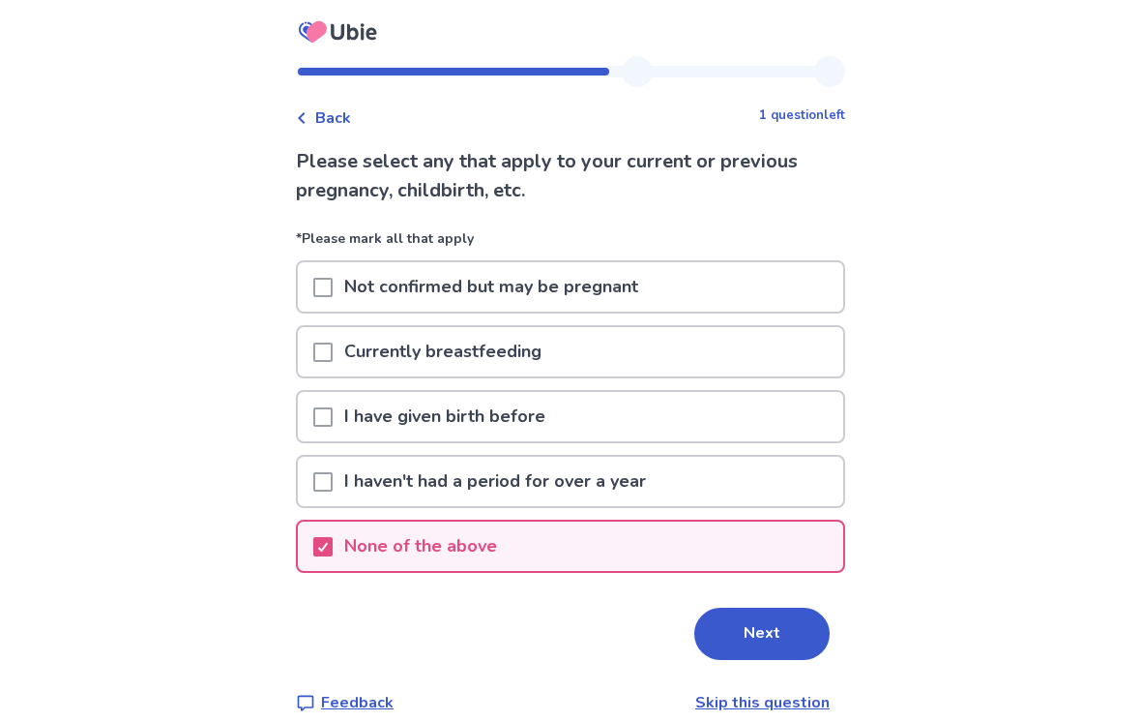
click at [773, 639] on button "Next" at bounding box center [761, 633] width 135 height 52
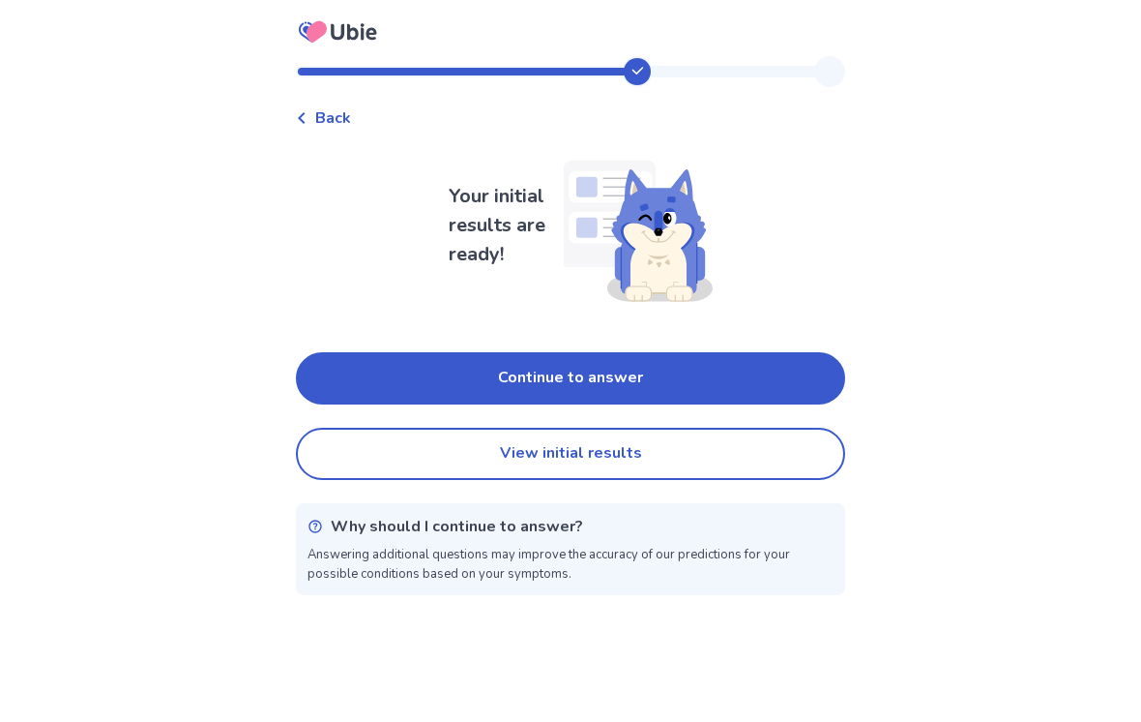
click at [759, 463] on button "View initial results" at bounding box center [570, 453] width 549 height 52
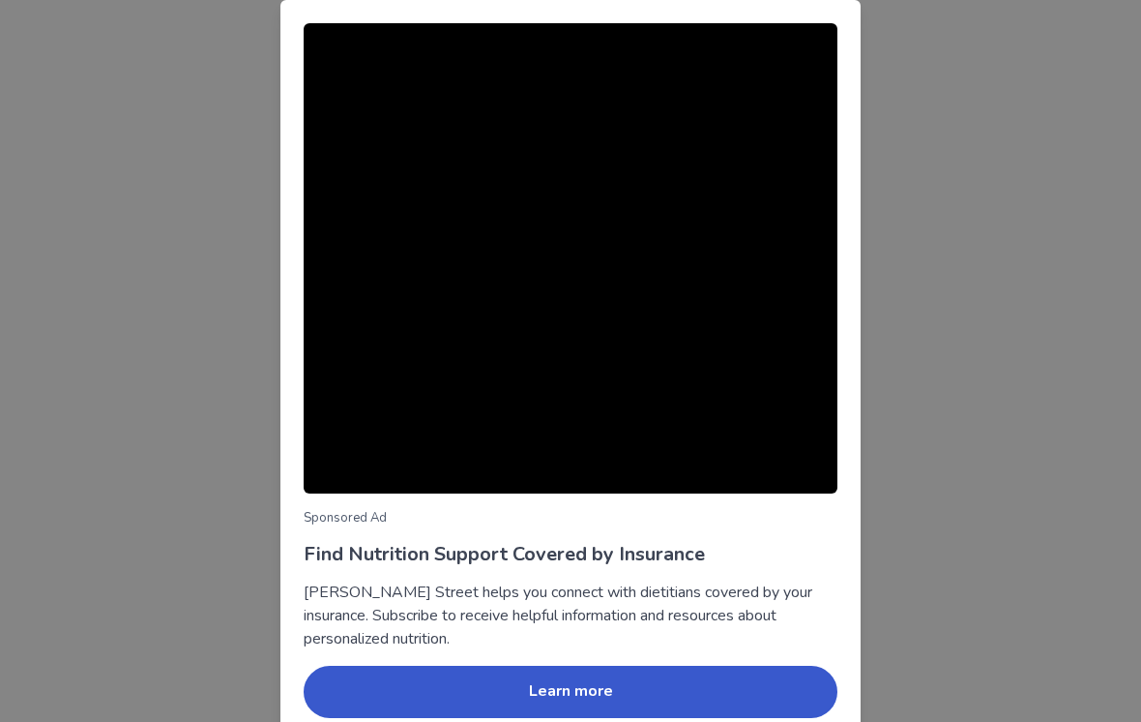
scroll to position [82, 0]
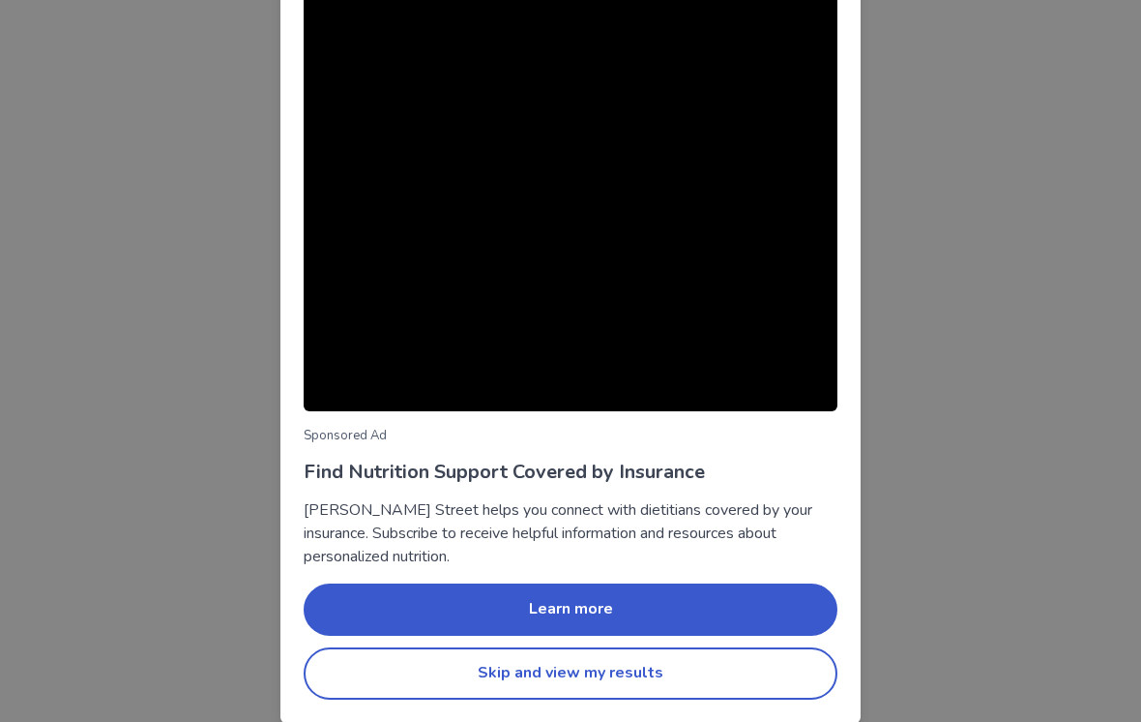
click at [754, 685] on button "Skip and view my results" at bounding box center [571, 673] width 534 height 52
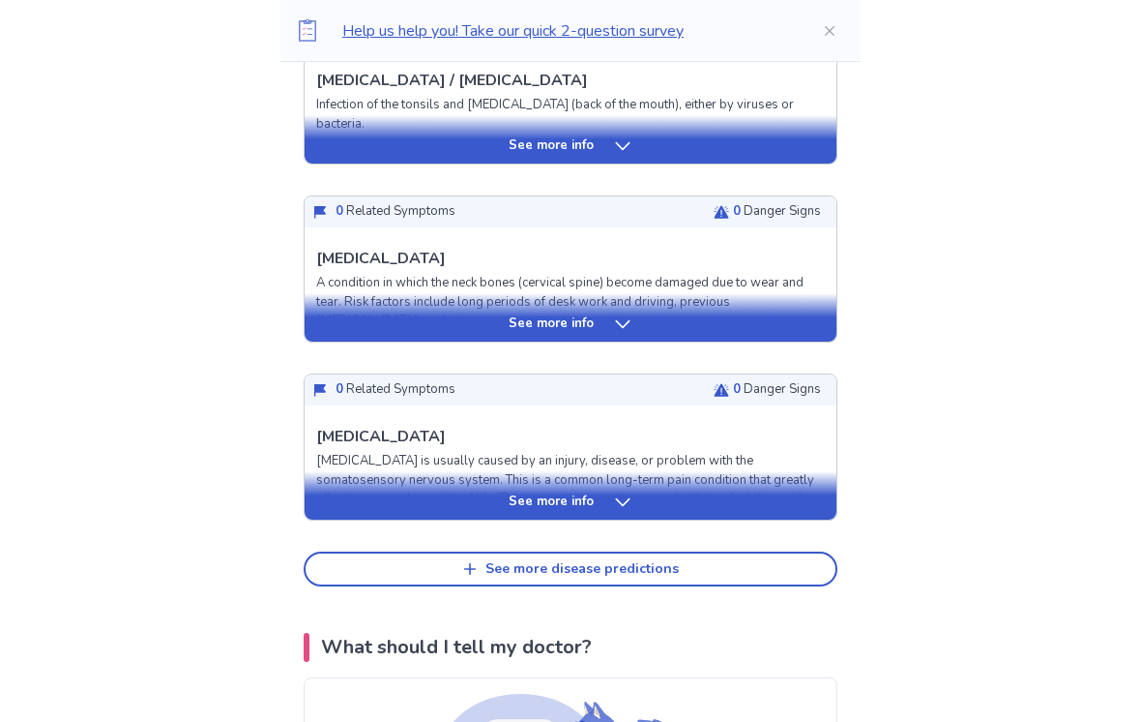
scroll to position [831, 0]
